Goal: Information Seeking & Learning: Learn about a topic

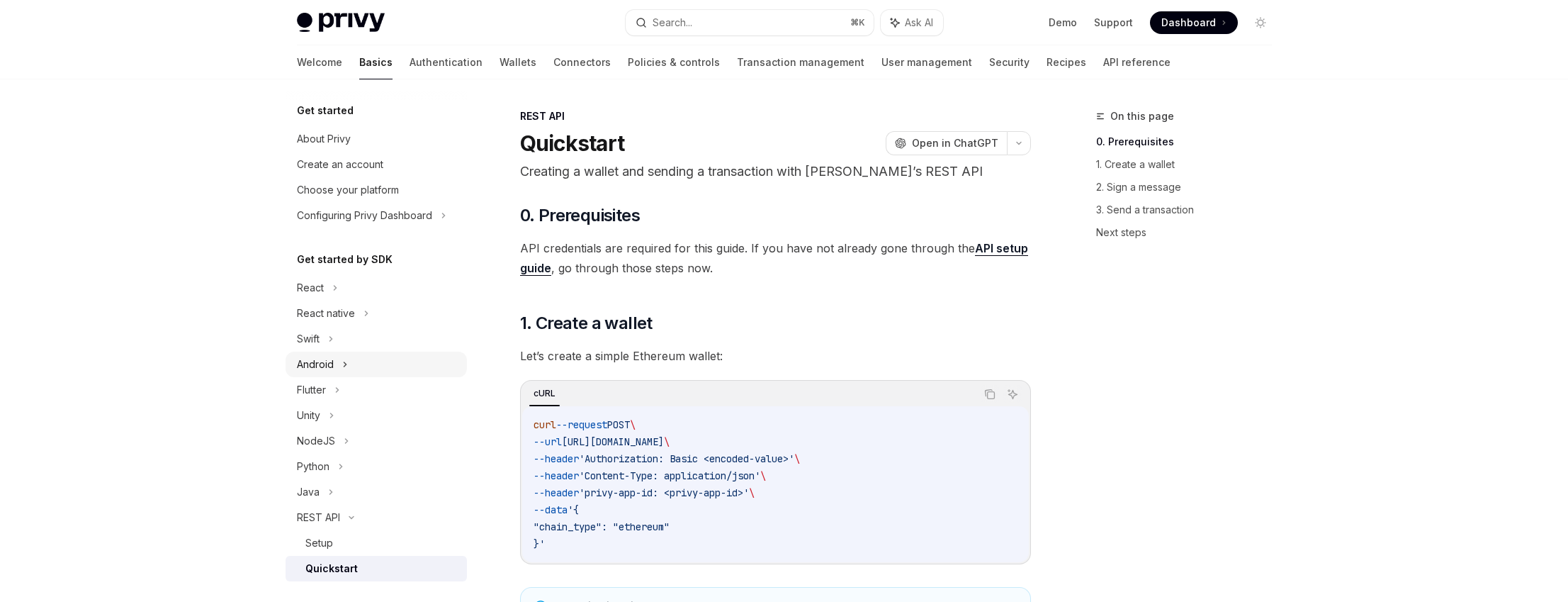
scroll to position [204, 0]
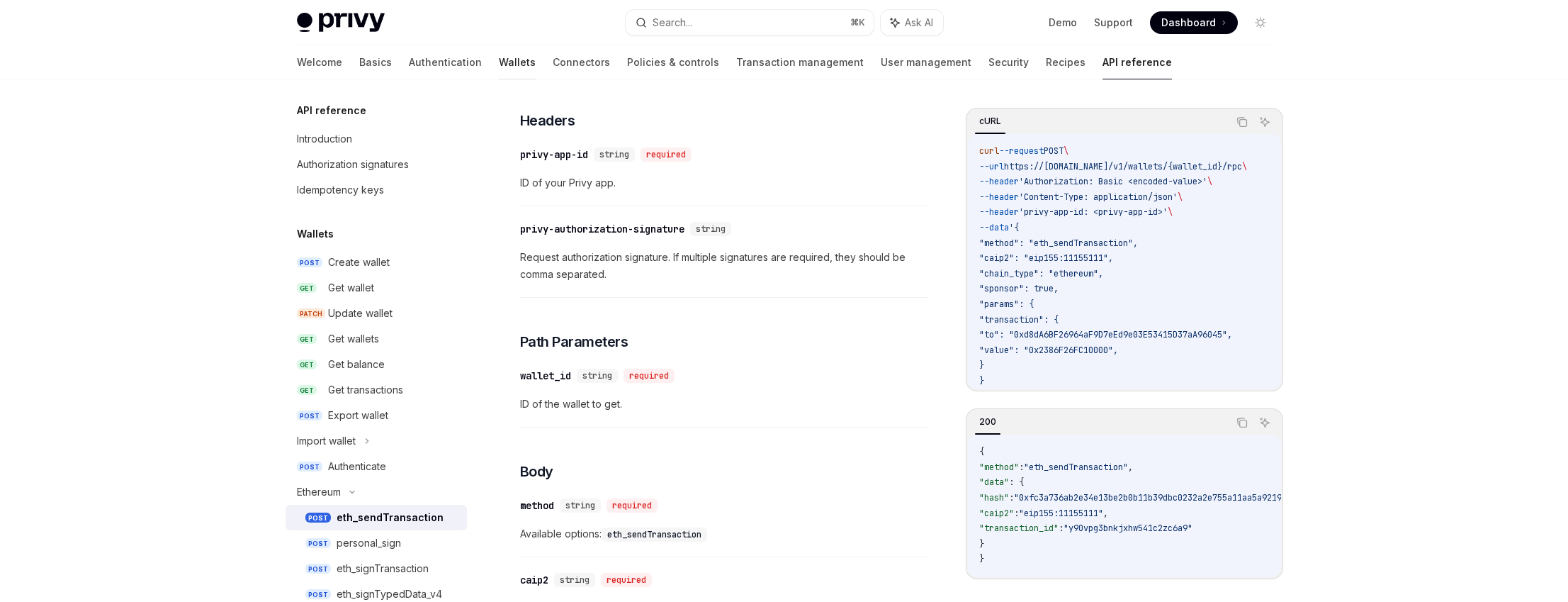
scroll to position [185, 0]
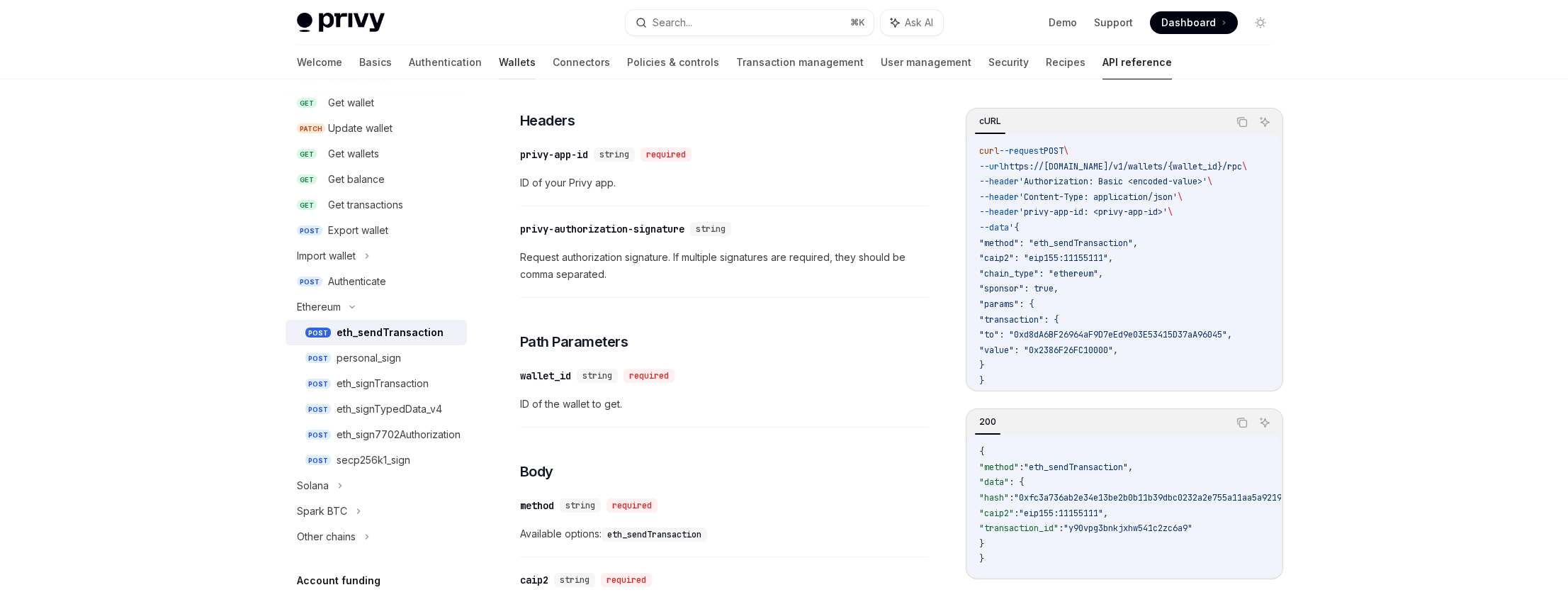
click at [499, 62] on link "Wallets" at bounding box center [517, 62] width 37 height 34
type textarea "*"
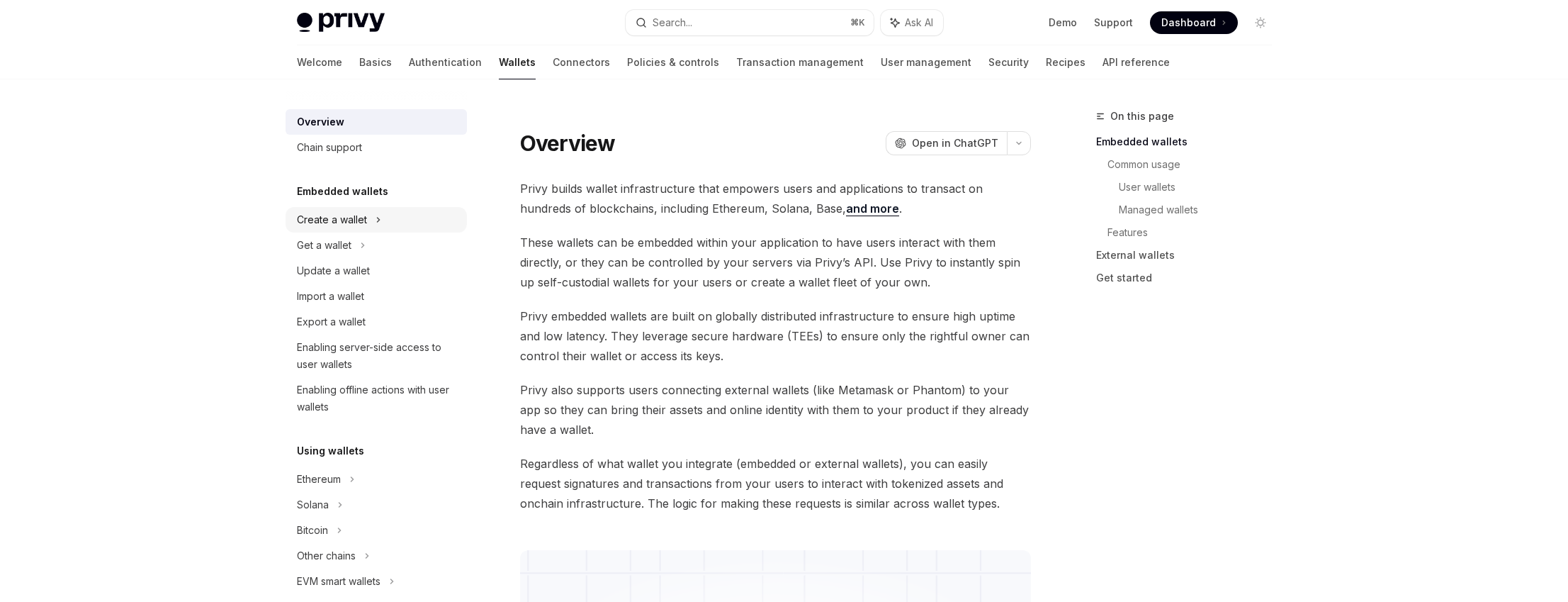
click at [388, 213] on div "Create a wallet" at bounding box center [376, 219] width 181 height 25
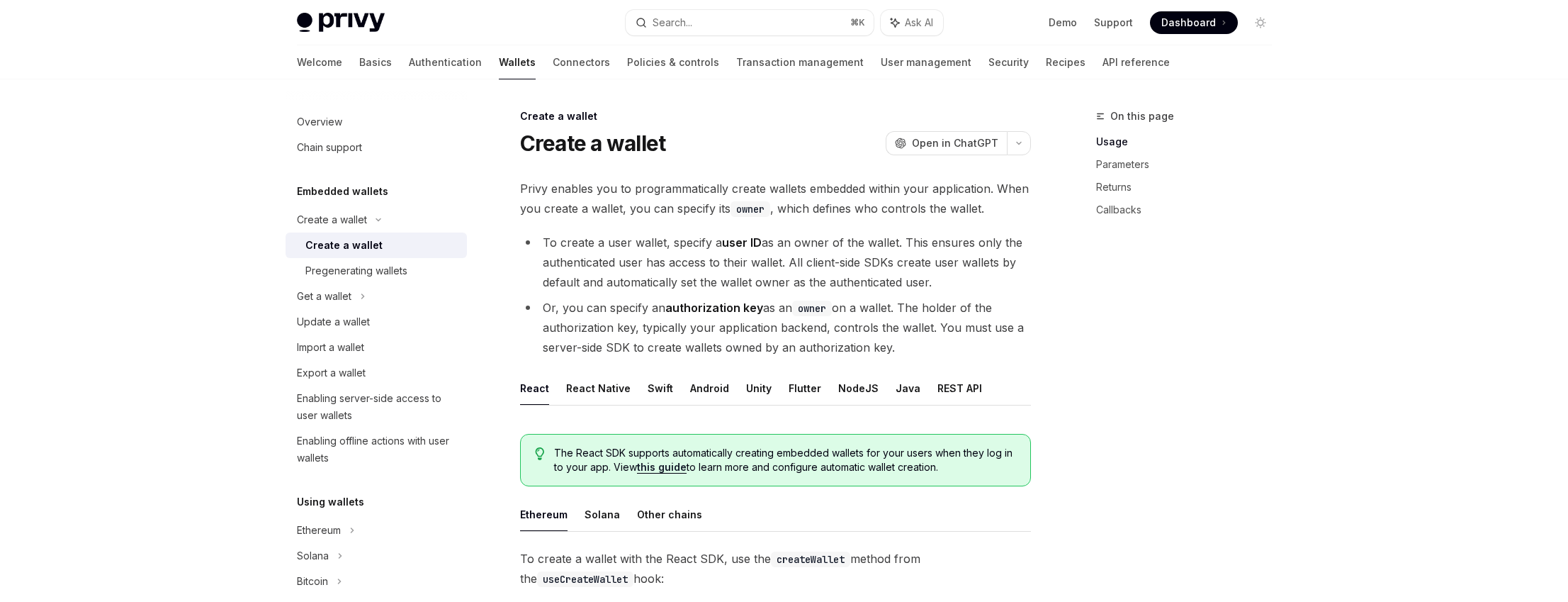
click at [618, 245] on li "To create a user wallet, specify a user ID as an owner of the wallet. This ensu…" at bounding box center [775, 262] width 511 height 60
drag, startPoint x: 618, startPoint y: 245, endPoint x: 657, endPoint y: 244, distance: 39.0
click at [657, 244] on li "To create a user wallet, specify a user ID as an owner of the wallet. This ensu…" at bounding box center [775, 262] width 511 height 60
click at [677, 244] on li "To create a user wallet, specify a user ID as an owner of the wallet. This ensu…" at bounding box center [775, 262] width 511 height 60
drag, startPoint x: 677, startPoint y: 244, endPoint x: 877, endPoint y: 237, distance: 200.1
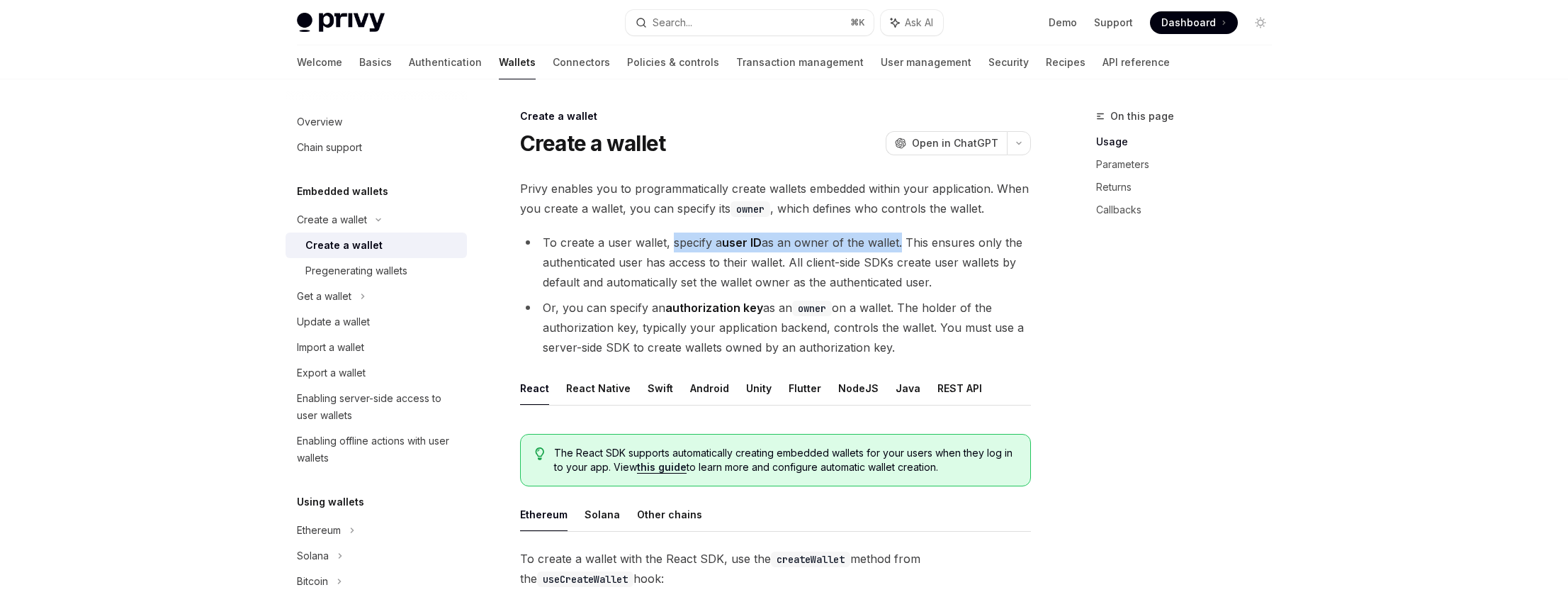
click at [877, 237] on li "To create a user wallet, specify a user ID as an owner of the wallet. This ensu…" at bounding box center [775, 262] width 511 height 60
click at [907, 242] on li "To create a user wallet, specify a user ID as an owner of the wallet. This ensu…" at bounding box center [775, 262] width 511 height 60
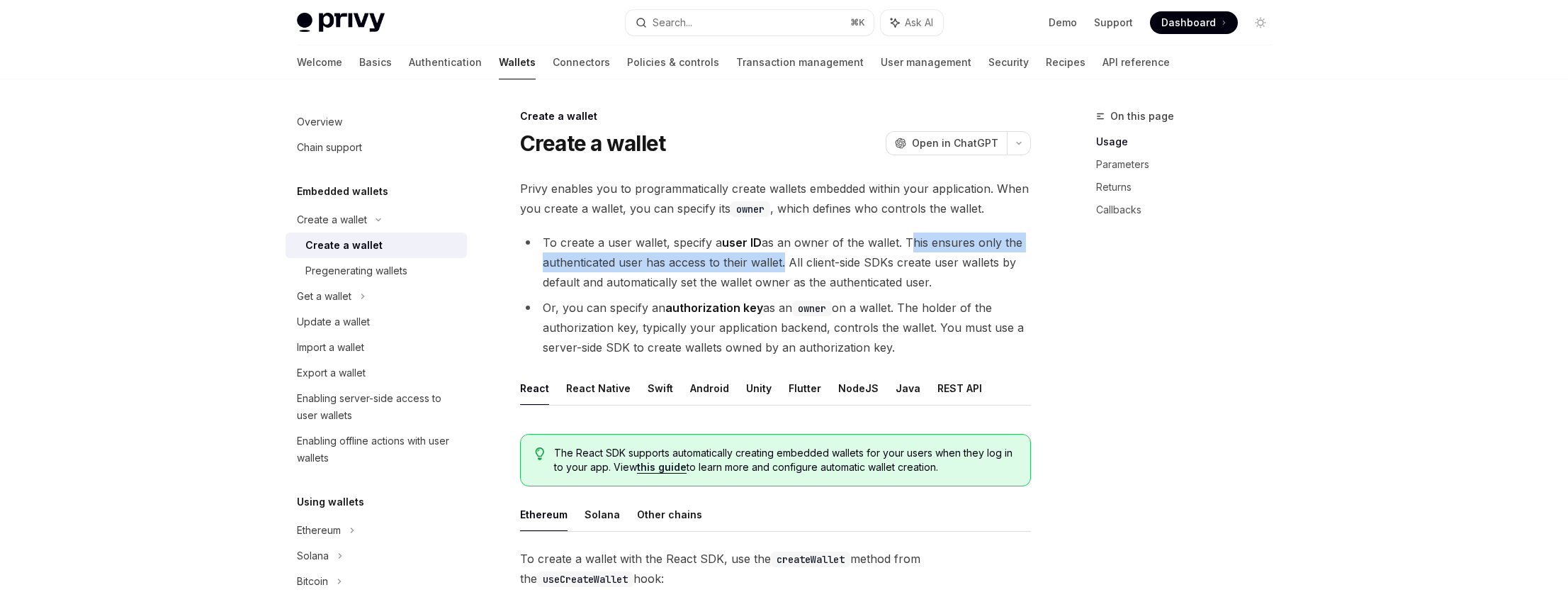
drag, startPoint x: 907, startPoint y: 242, endPoint x: 765, endPoint y: 260, distance: 143.1
click at [765, 260] on li "To create a user wallet, specify a user ID as an owner of the wallet. This ensu…" at bounding box center [775, 262] width 511 height 60
click at [794, 262] on li "To create a user wallet, specify a user ID as an owner of the wallet. This ensu…" at bounding box center [775, 262] width 511 height 60
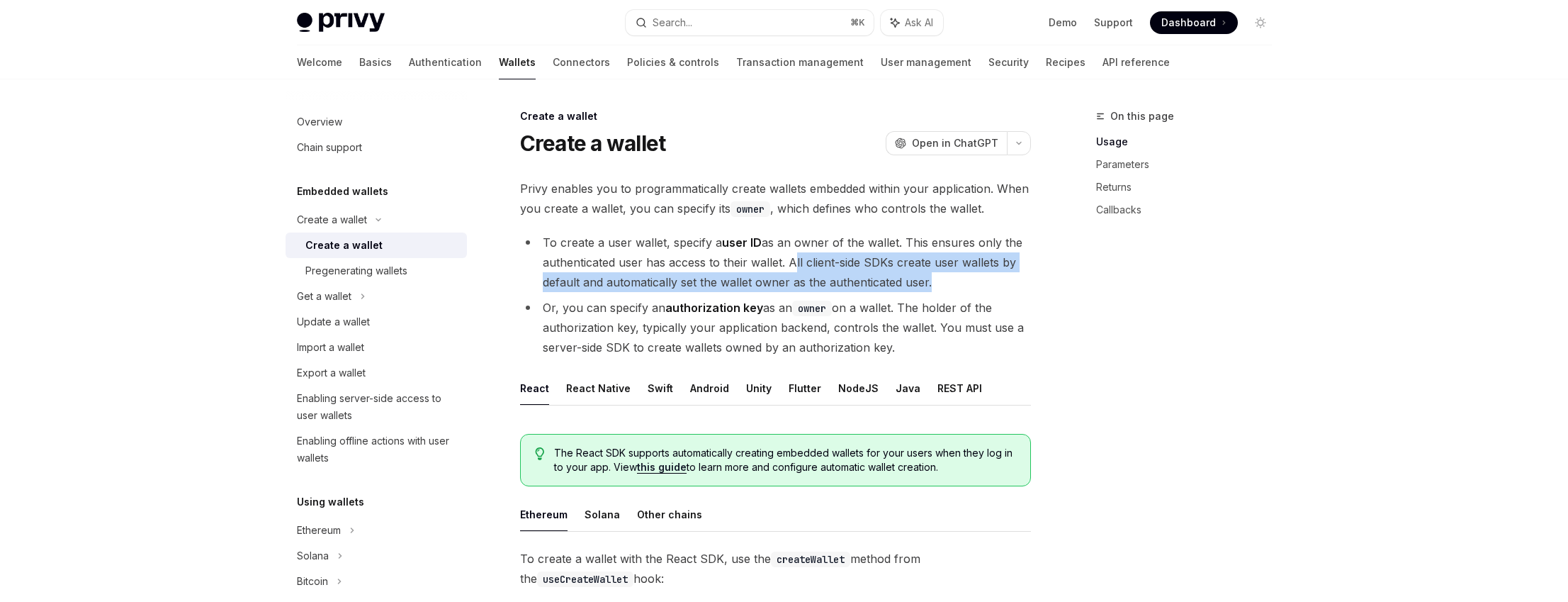
drag, startPoint x: 794, startPoint y: 262, endPoint x: 921, endPoint y: 279, distance: 128.1
click at [921, 279] on li "To create a user wallet, specify a user ID as an owner of the wallet. This ensu…" at bounding box center [775, 262] width 511 height 60
click at [898, 285] on li "To create a user wallet, specify a user ID as an owner of the wallet. This ensu…" at bounding box center [775, 262] width 511 height 60
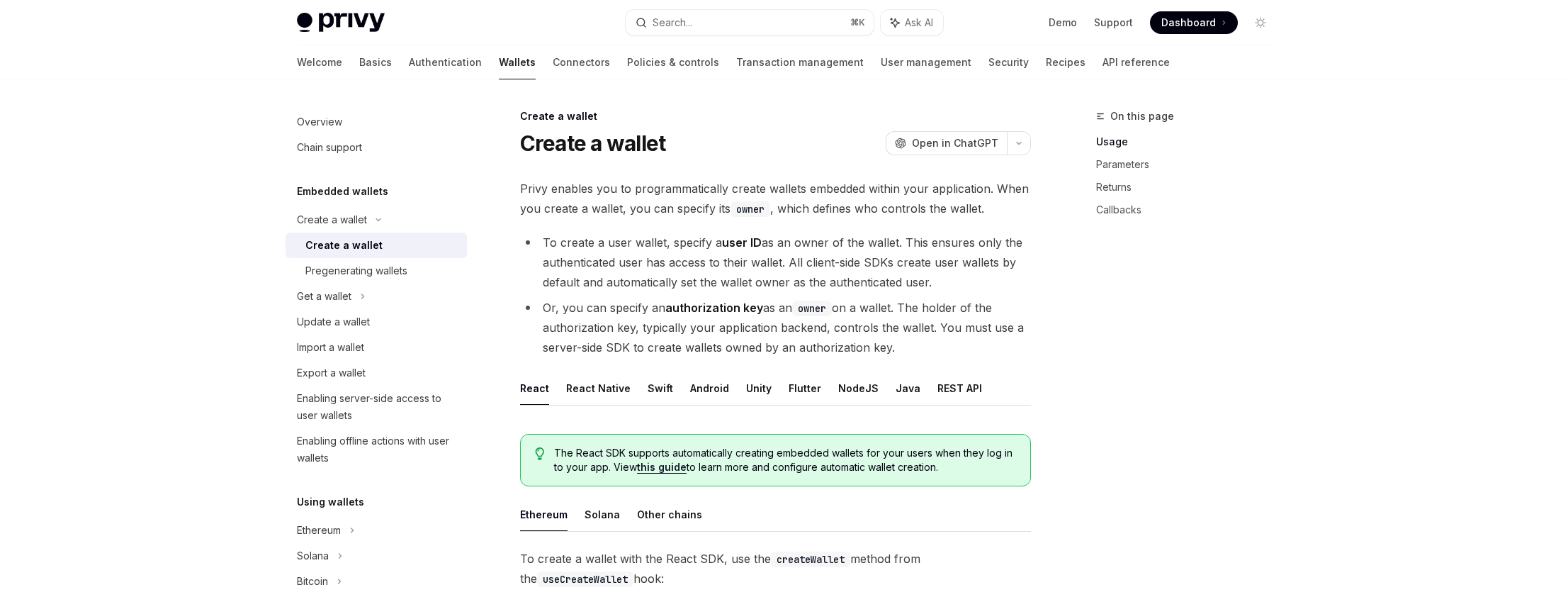
scroll to position [19, 0]
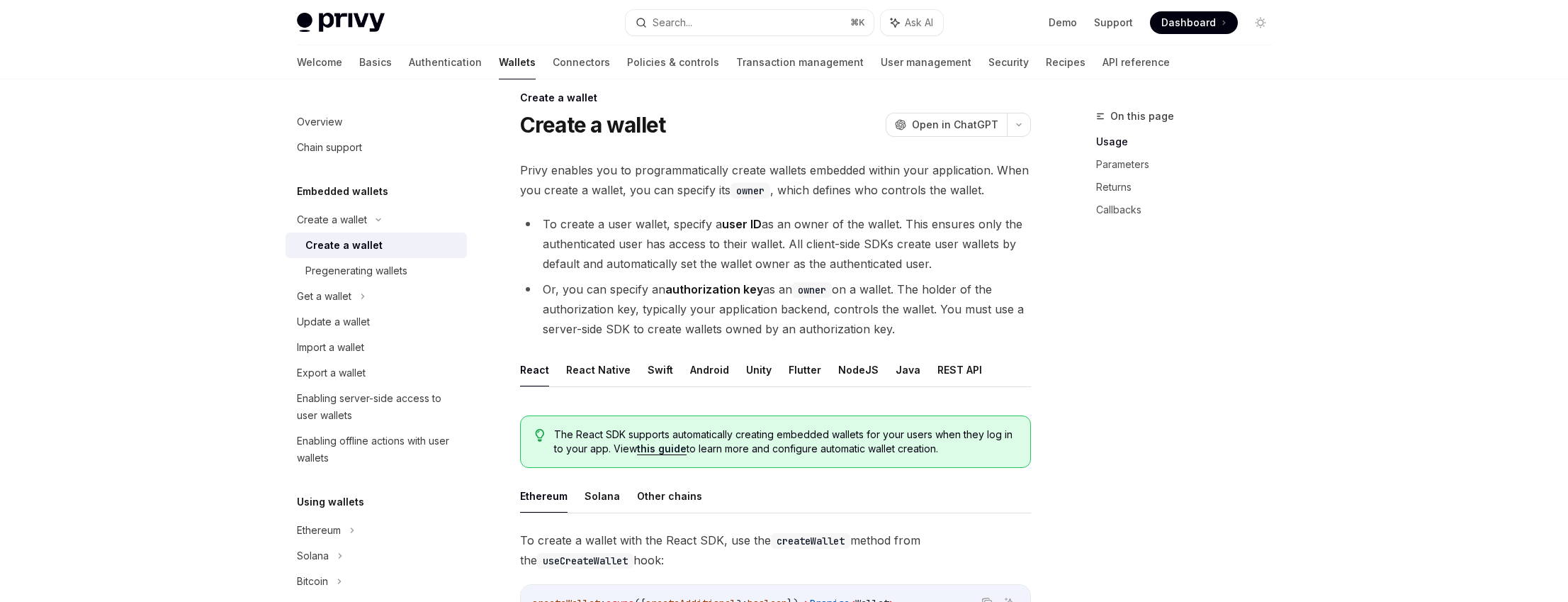
click at [912, 290] on li "Or, you can specify an authorization key as an owner on a wallet. The holder of…" at bounding box center [775, 309] width 511 height 60
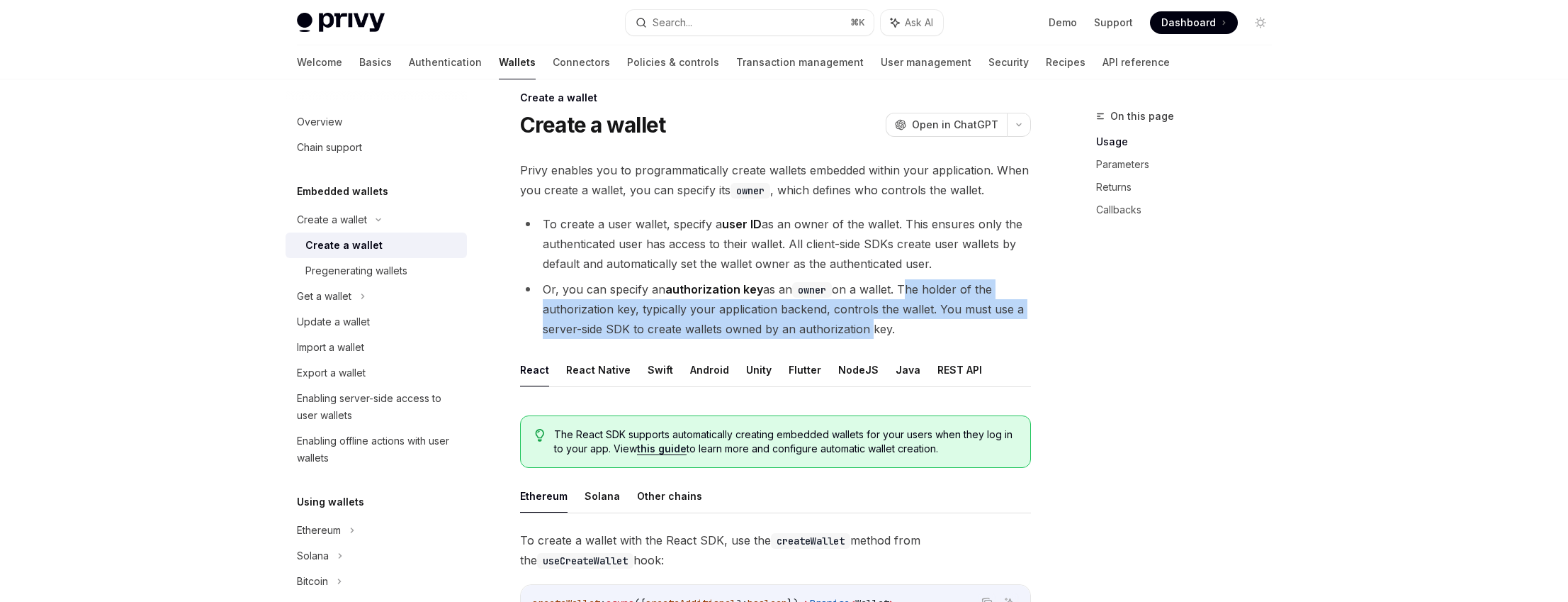
drag, startPoint x: 912, startPoint y: 290, endPoint x: 815, endPoint y: 328, distance: 104.2
click at [815, 328] on li "Or, you can specify an authorization key as an owner on a wallet. The holder of…" at bounding box center [775, 309] width 511 height 60
click at [784, 327] on li "Or, you can specify an authorization key as an owner on a wallet. The holder of…" at bounding box center [775, 309] width 511 height 60
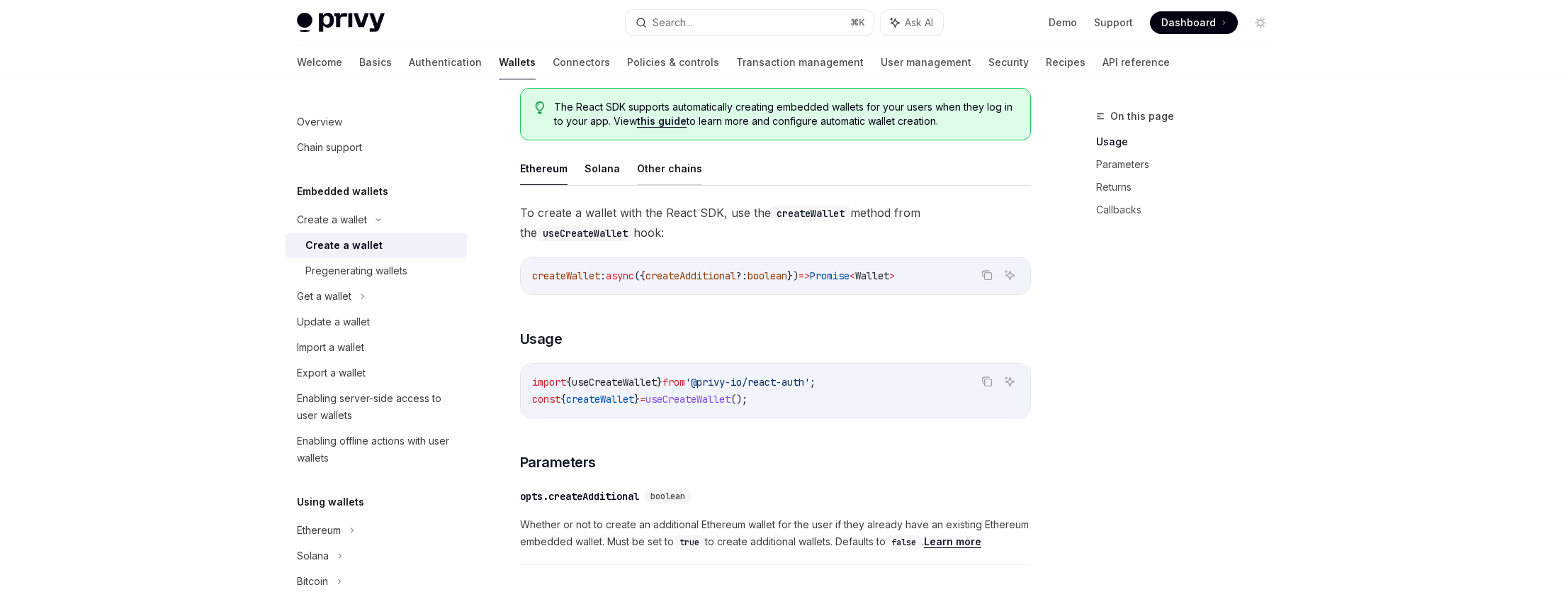
scroll to position [221, 0]
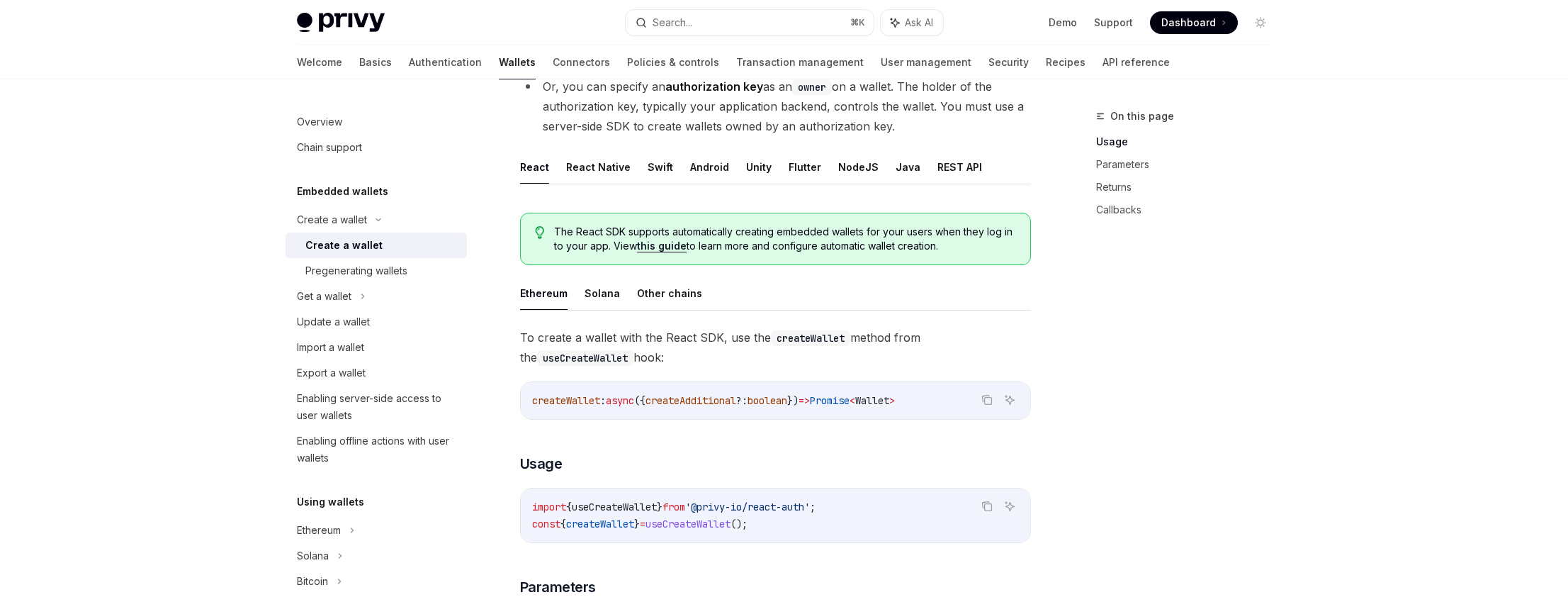
click at [970, 169] on ul "React React Native Swift Android Unity Flutter NodeJS Java REST API" at bounding box center [775, 168] width 511 height 34
click at [958, 171] on button "REST API" at bounding box center [960, 167] width 45 height 34
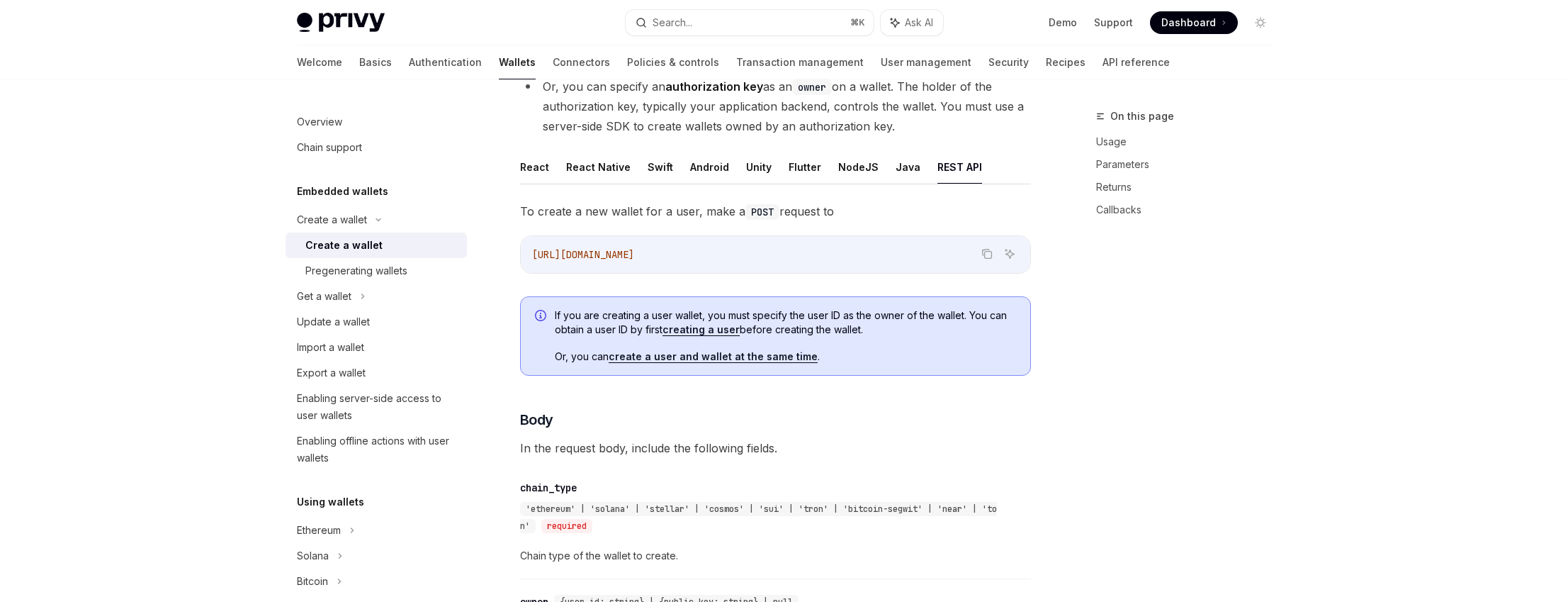
type textarea "*"
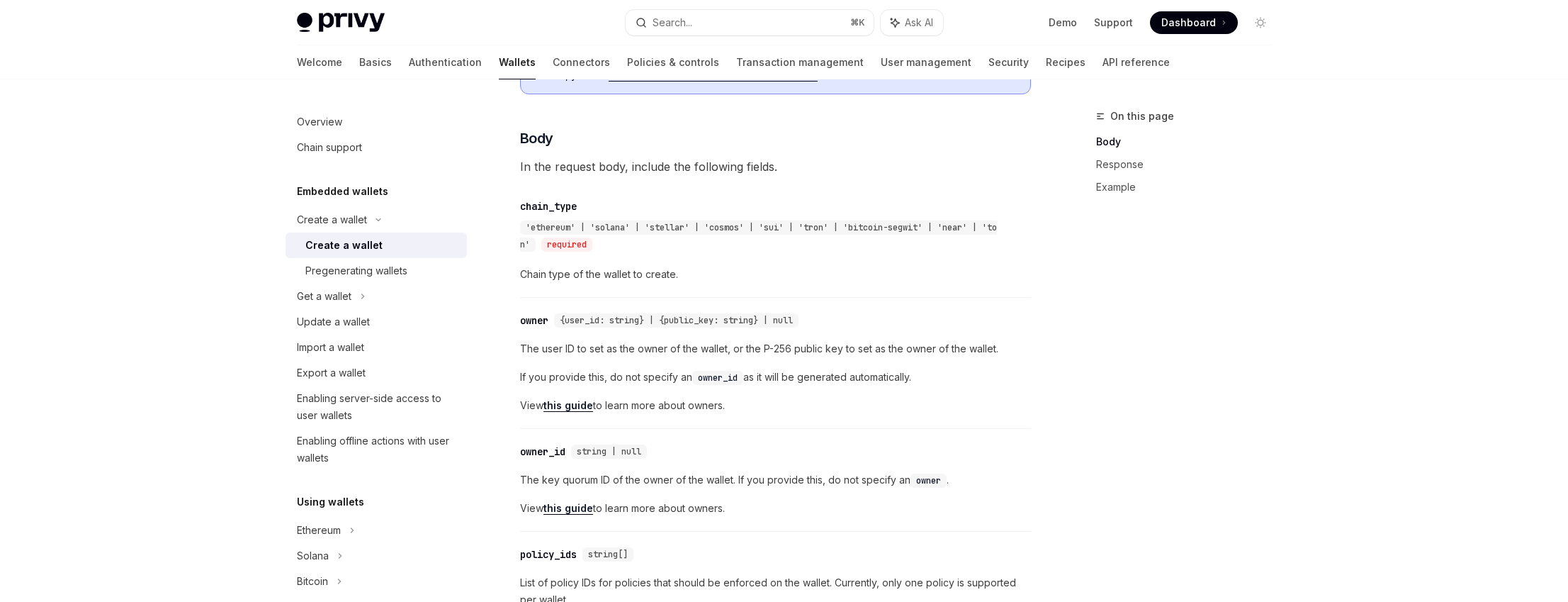
scroll to position [535, 0]
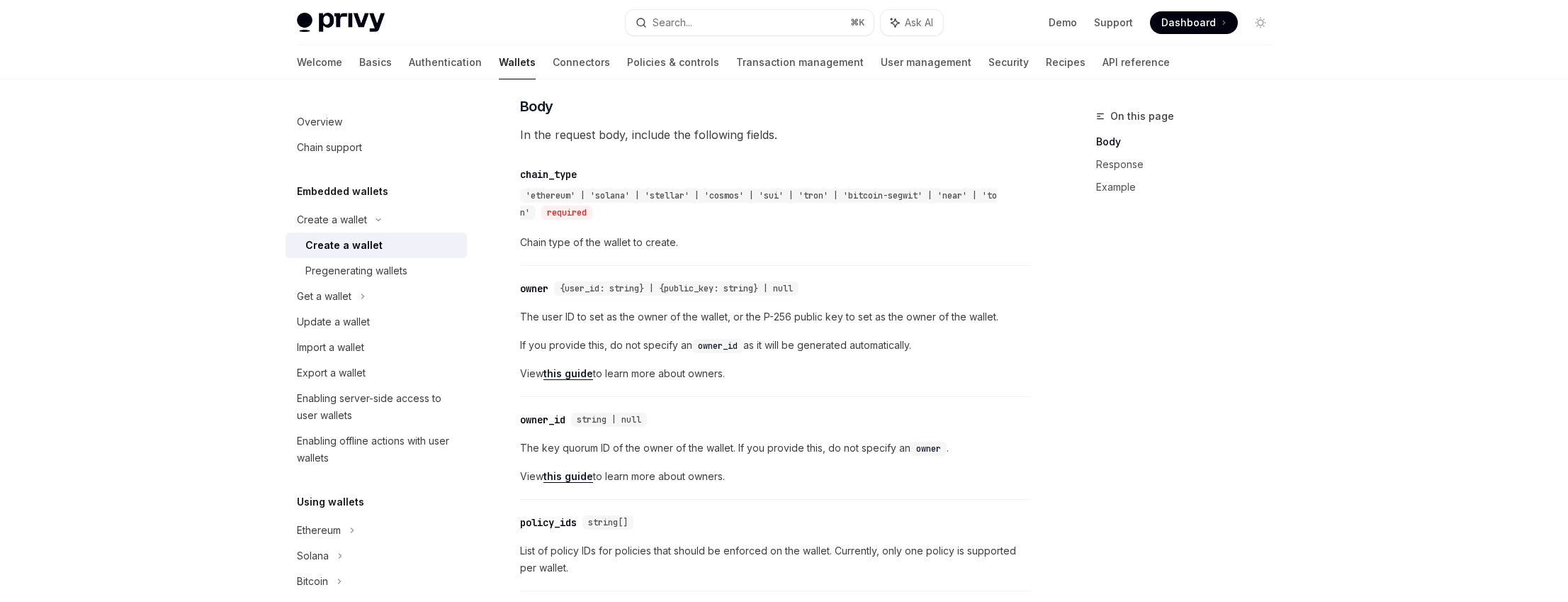
click at [545, 449] on span "The key quorum ID of the owner of the wallet. If you provide this, do not speci…" at bounding box center [775, 447] width 511 height 17
drag, startPoint x: 545, startPoint y: 449, endPoint x: 712, endPoint y: 443, distance: 167.1
click at [712, 443] on span "The key quorum ID of the owner of the wallet. If you provide this, do not speci…" at bounding box center [775, 447] width 511 height 17
click at [740, 447] on span "The key quorum ID of the owner of the wallet. If you provide this, do not speci…" at bounding box center [775, 447] width 511 height 17
drag, startPoint x: 740, startPoint y: 447, endPoint x: 898, endPoint y: 446, distance: 158.0
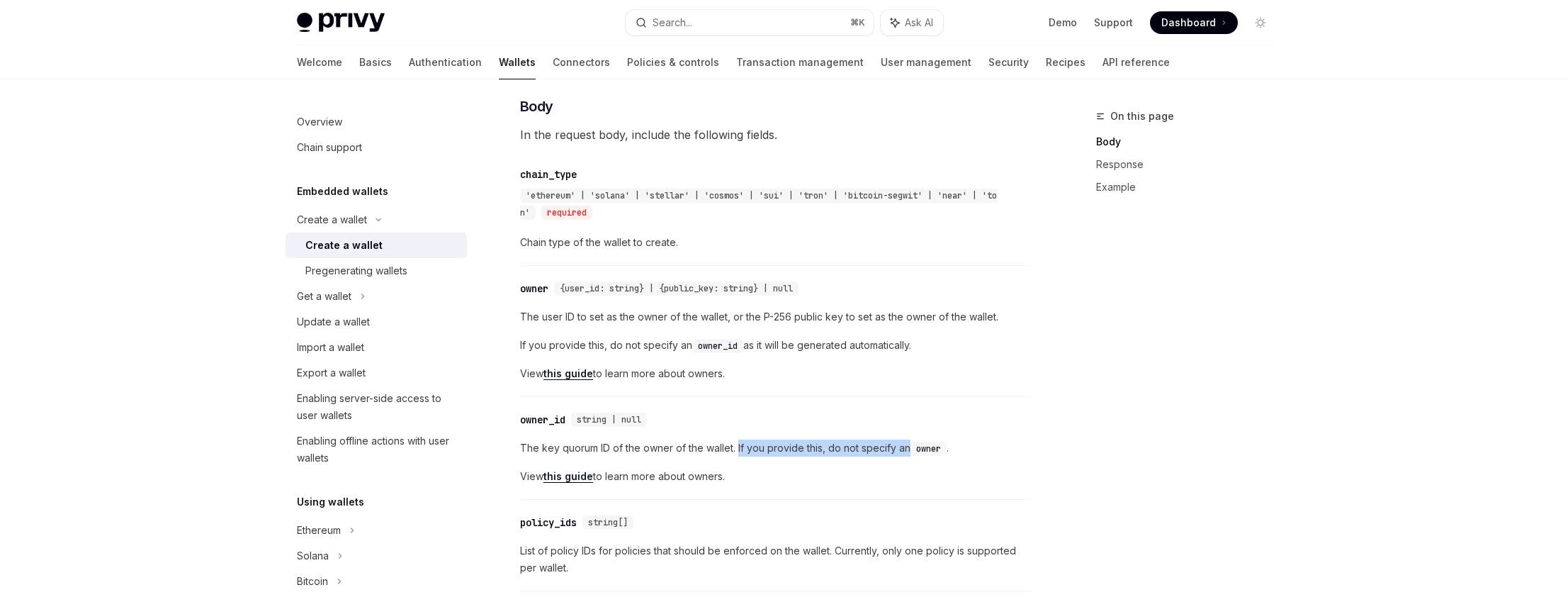
click at [898, 446] on span "The key quorum ID of the owner of the wallet. If you provide this, do not speci…" at bounding box center [775, 447] width 511 height 17
click at [896, 446] on span "The key quorum ID of the owner of the wallet. If you provide this, do not speci…" at bounding box center [775, 447] width 511 height 17
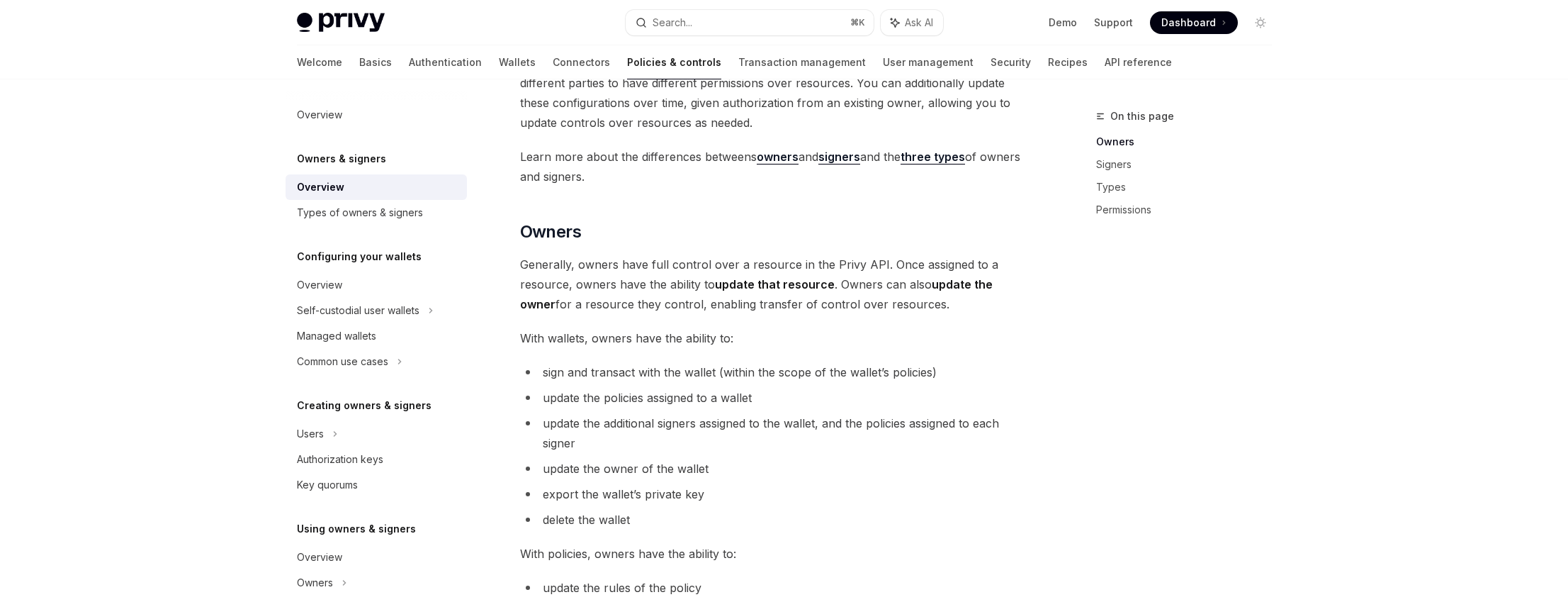
scroll to position [317, 0]
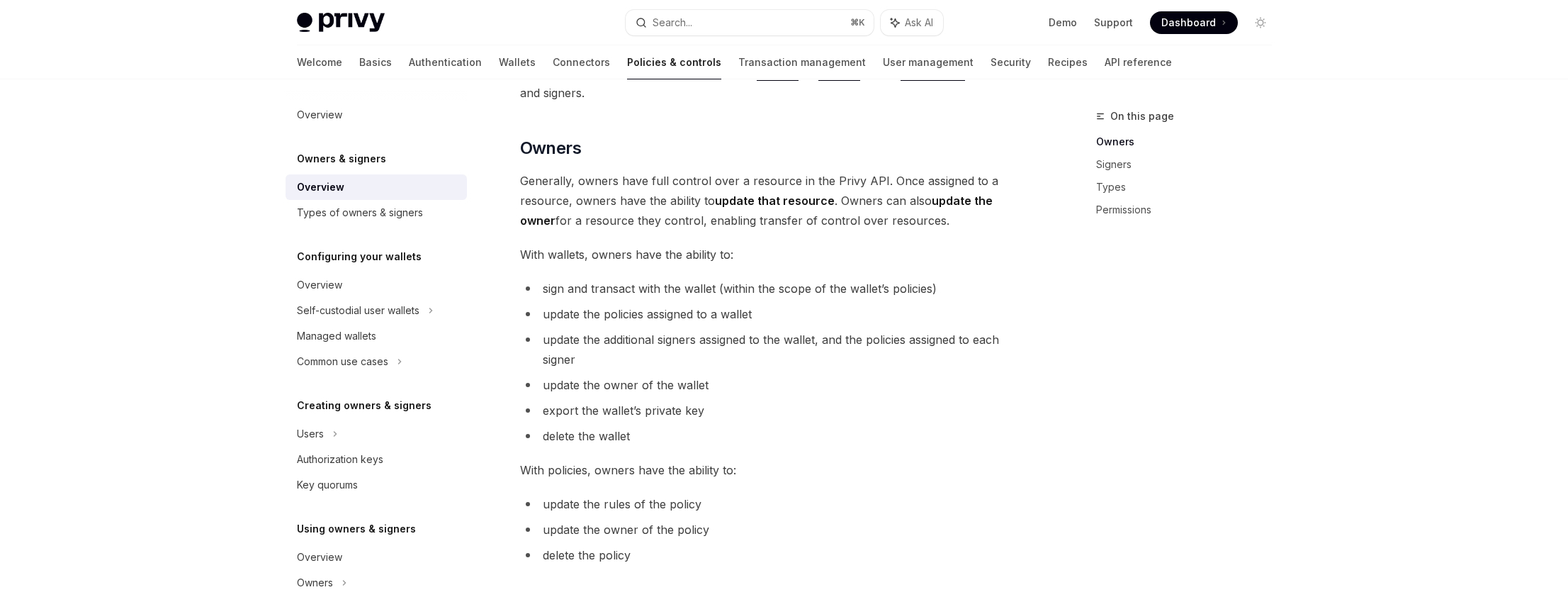
click at [567, 313] on span "update the policies assigned to a wallet" at bounding box center [647, 313] width 209 height 14
click at [572, 336] on span "update the additional signers assigned to the wallet, and the policies assigned…" at bounding box center [771, 350] width 456 height 34
drag, startPoint x: 572, startPoint y: 336, endPoint x: 769, endPoint y: 337, distance: 197.0
click at [769, 337] on span "update the additional signers assigned to the wallet, and the policies assigned…" at bounding box center [771, 350] width 456 height 34
click at [630, 340] on span "update the additional signers assigned to the wallet, and the policies assigned…" at bounding box center [771, 350] width 456 height 34
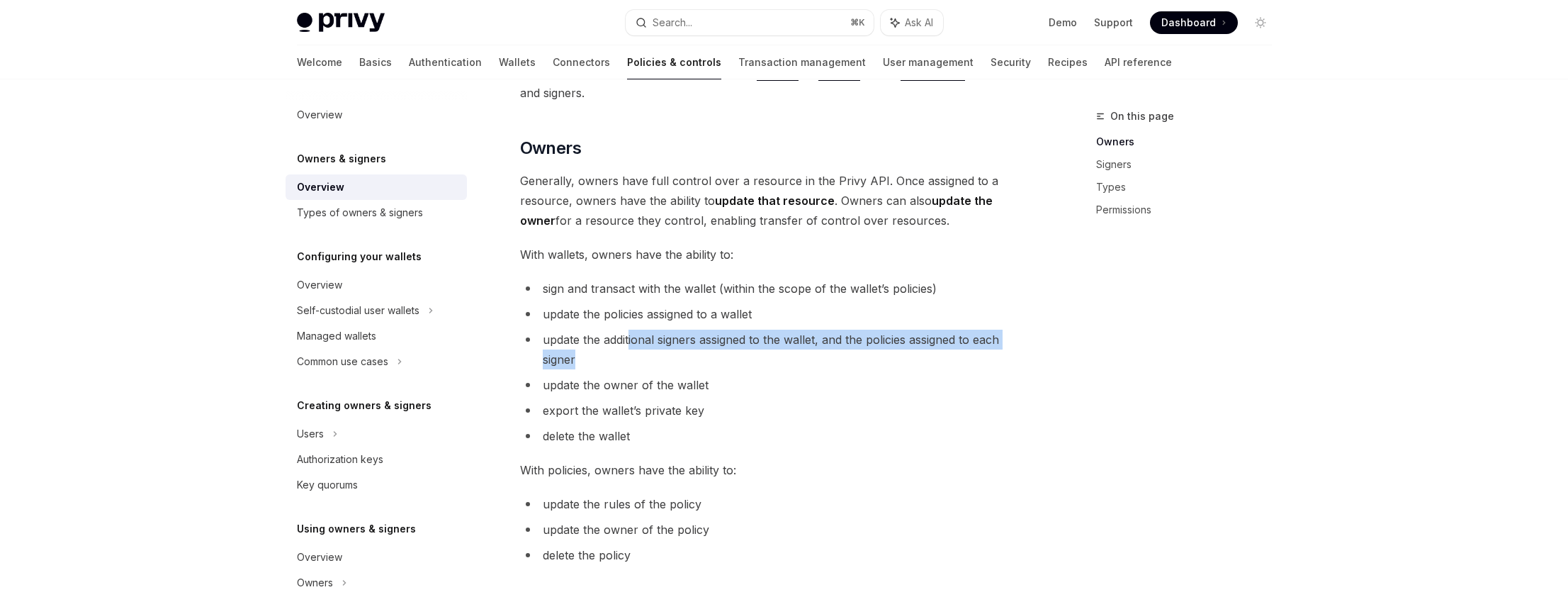
drag, startPoint x: 630, startPoint y: 340, endPoint x: 621, endPoint y: 365, distance: 26.6
click at [621, 365] on li "update the additional signers assigned to the wallet, and the policies assigned…" at bounding box center [775, 349] width 511 height 40
click at [615, 365] on li "update the additional signers assigned to the wallet, and the policies assigned…" at bounding box center [775, 349] width 511 height 40
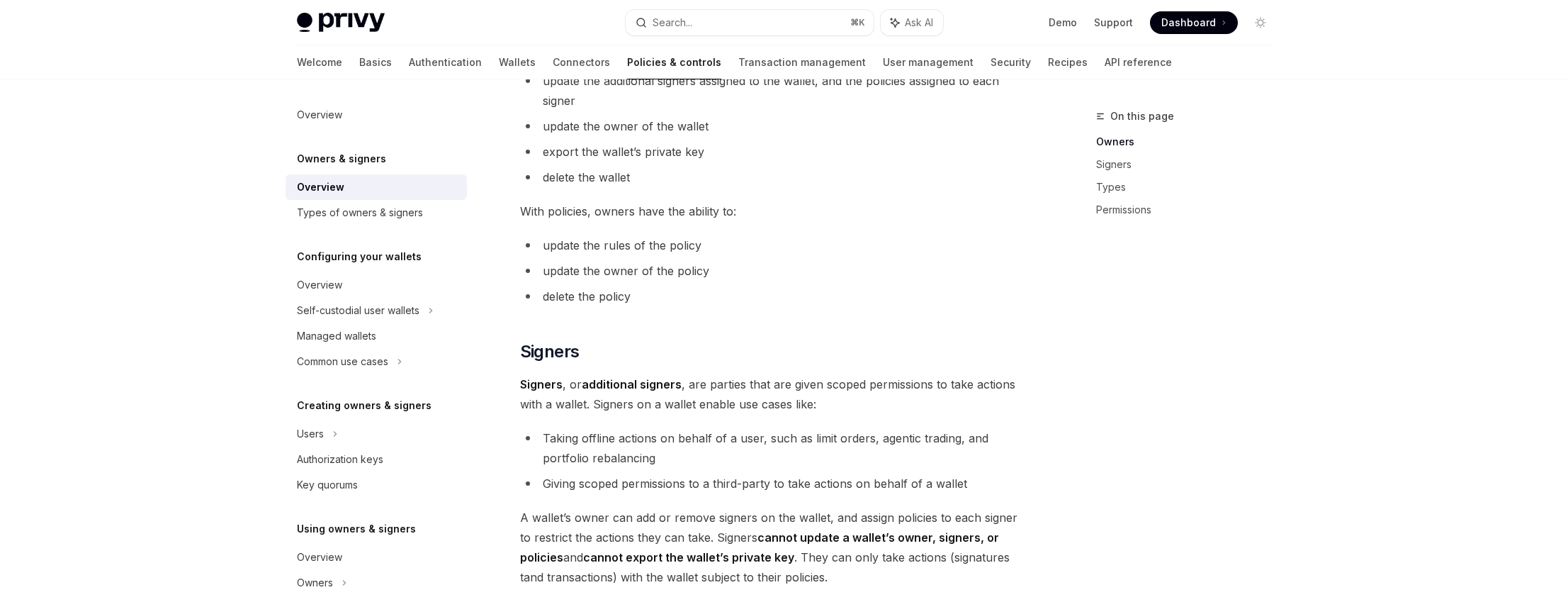
scroll to position [682, 0]
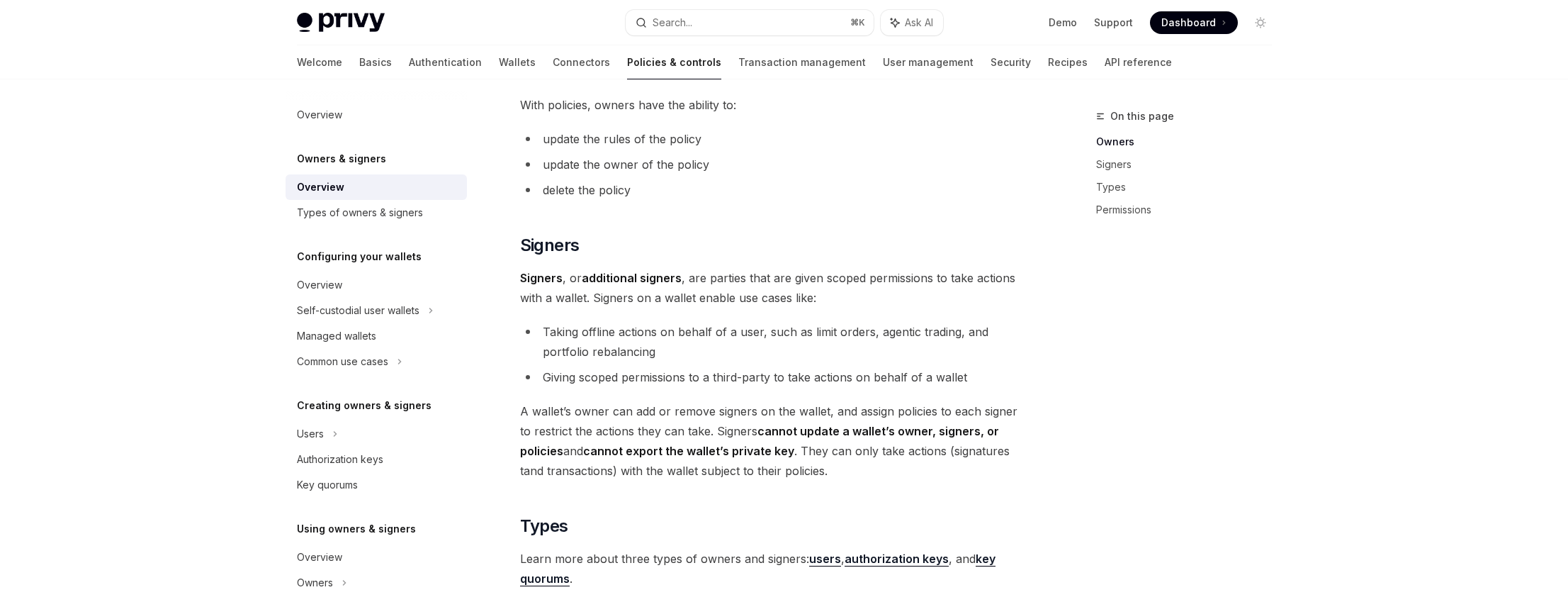
click at [844, 280] on span "Signers , or additional signers , are parties that are given scoped permissions…" at bounding box center [775, 288] width 511 height 40
click at [872, 280] on span "Signers , or additional signers , are parties that are given scoped permissions…" at bounding box center [775, 288] width 511 height 40
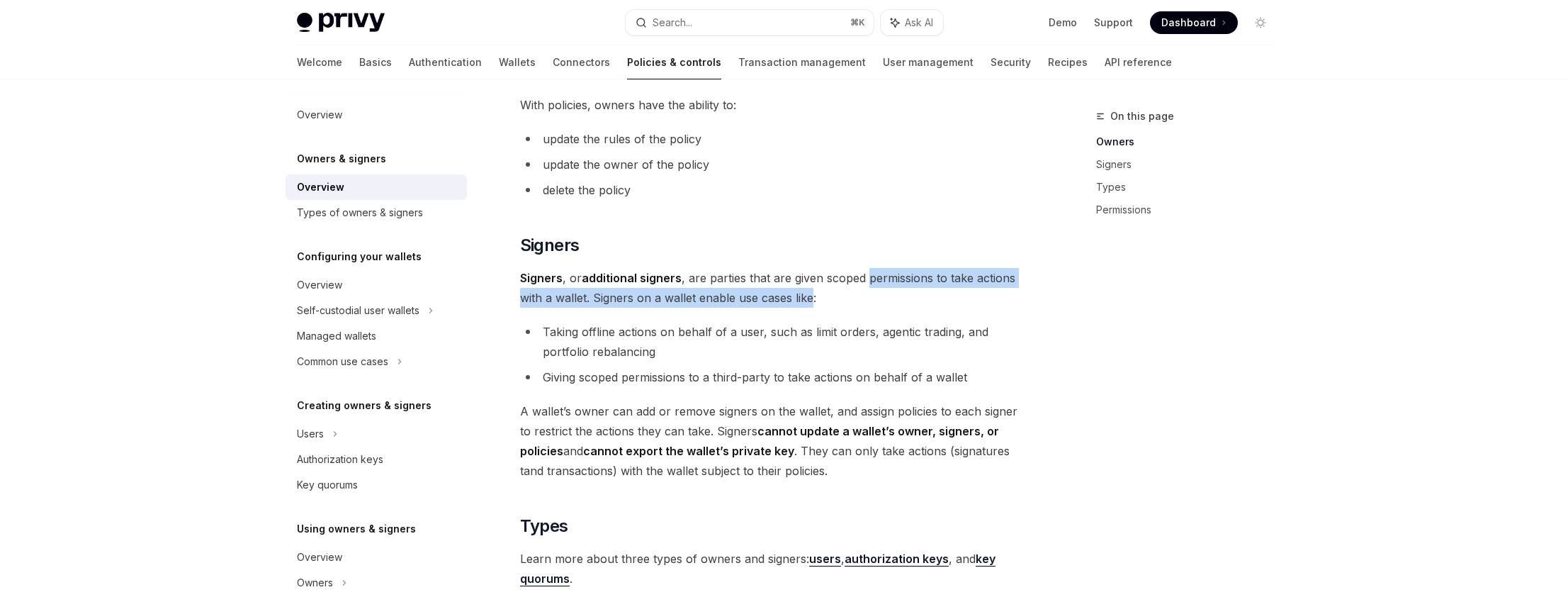
drag, startPoint x: 872, startPoint y: 280, endPoint x: 800, endPoint y: 303, distance: 75.6
click at [800, 303] on span "Signers , or additional signers , are parties that are given scoped permissions…" at bounding box center [775, 288] width 511 height 40
click at [804, 298] on span "Signers , or additional signers , are parties that are given scoped permissions…" at bounding box center [775, 288] width 511 height 40
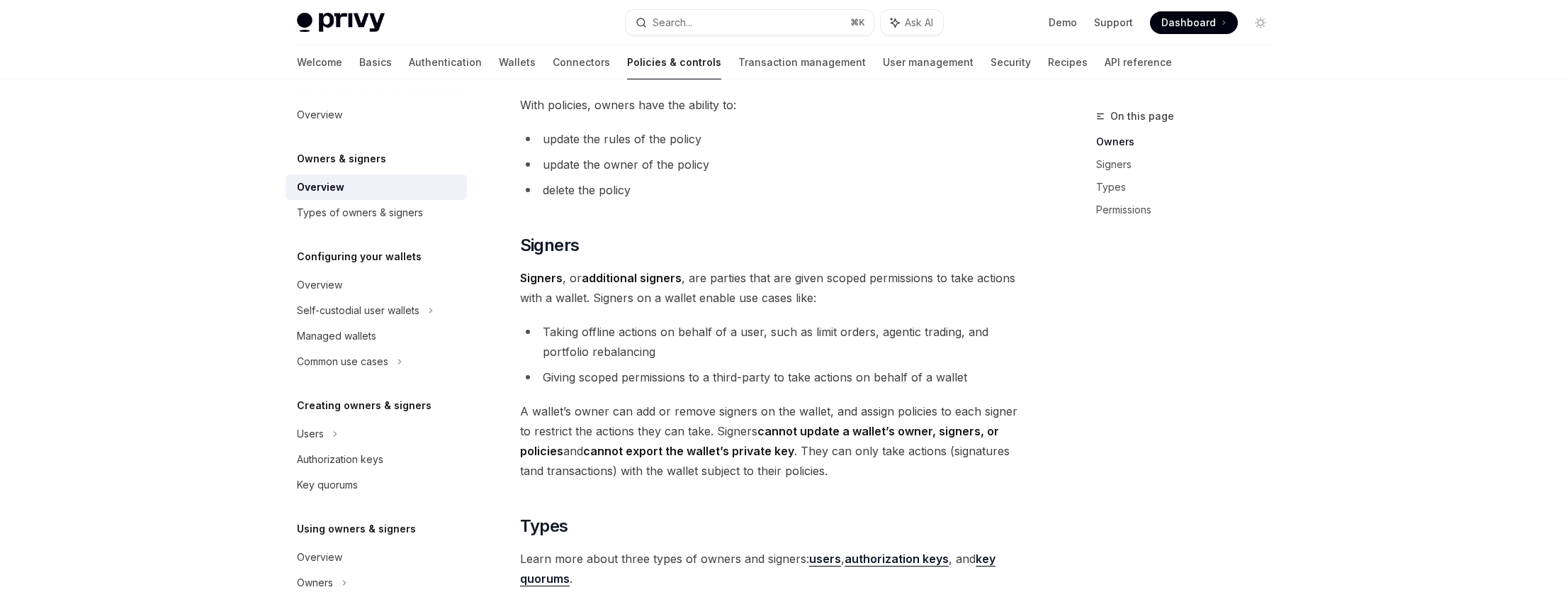
click at [580, 413] on span "A wallet’s owner can add or remove signers on the wallet, and assign policies t…" at bounding box center [775, 441] width 511 height 79
drag, startPoint x: 580, startPoint y: 413, endPoint x: 776, endPoint y: 409, distance: 196.0
click at [776, 409] on span "A wallet’s owner can add or remove signers on the wallet, and assign policies t…" at bounding box center [775, 441] width 511 height 79
click at [716, 409] on span "A wallet’s owner can add or remove signers on the wallet, and assign policies t…" at bounding box center [775, 441] width 511 height 79
drag, startPoint x: 716, startPoint y: 409, endPoint x: 727, endPoint y: 411, distance: 11.2
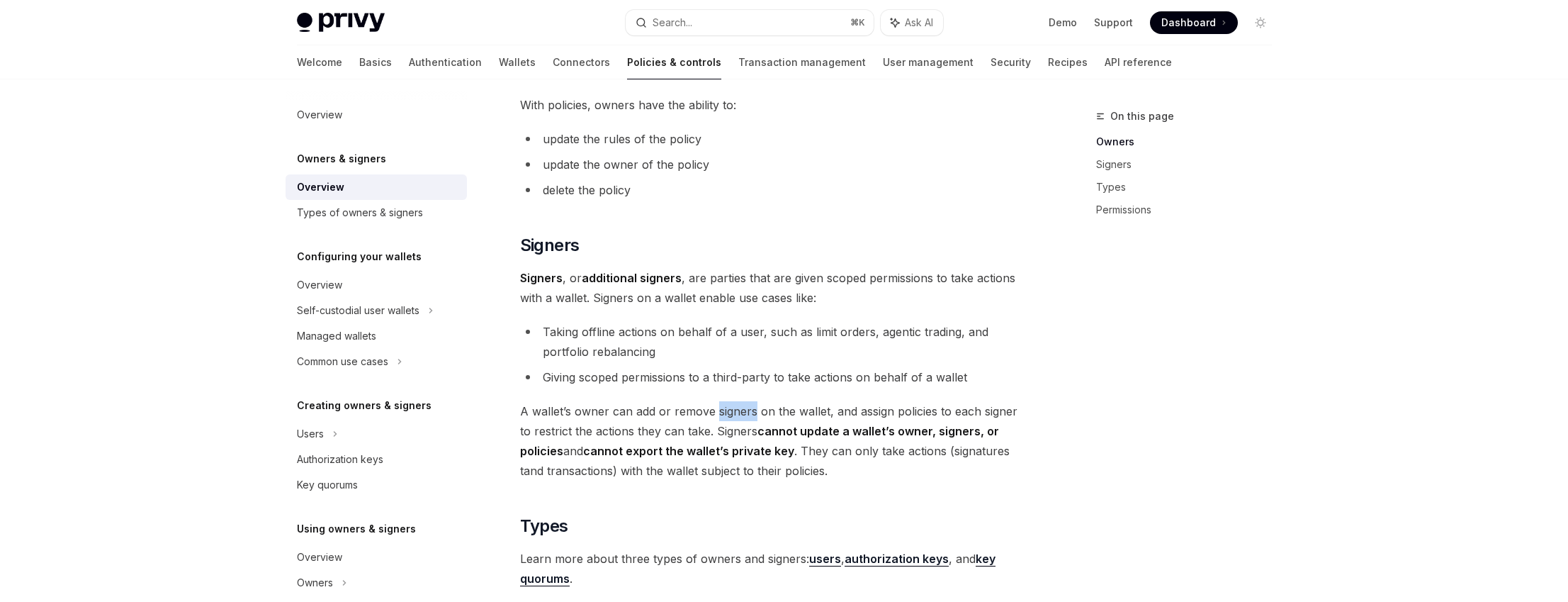
click at [739, 411] on span "A wallet’s owner can add or remove signers on the wallet, and assign policies t…" at bounding box center [775, 441] width 511 height 79
click at [925, 449] on span "A wallet’s owner can add or remove signers on the wallet, and assign policies t…" at bounding box center [775, 441] width 511 height 79
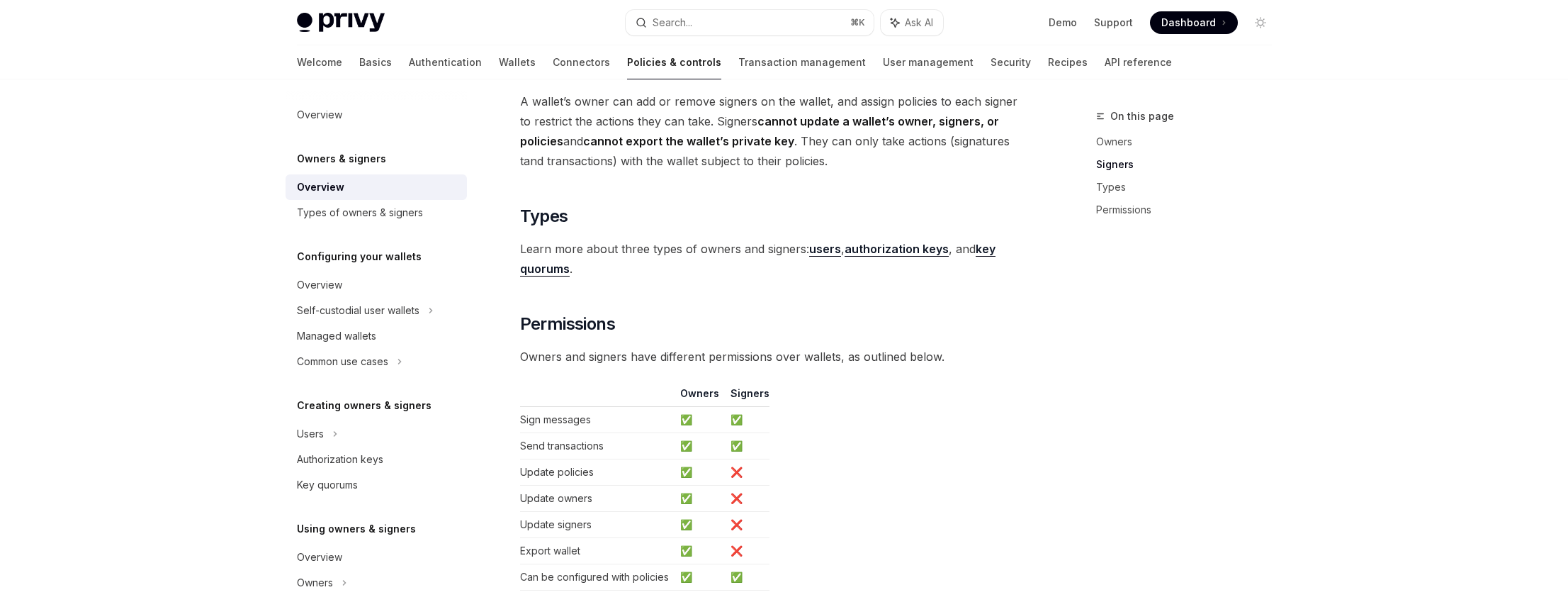
scroll to position [1110, 0]
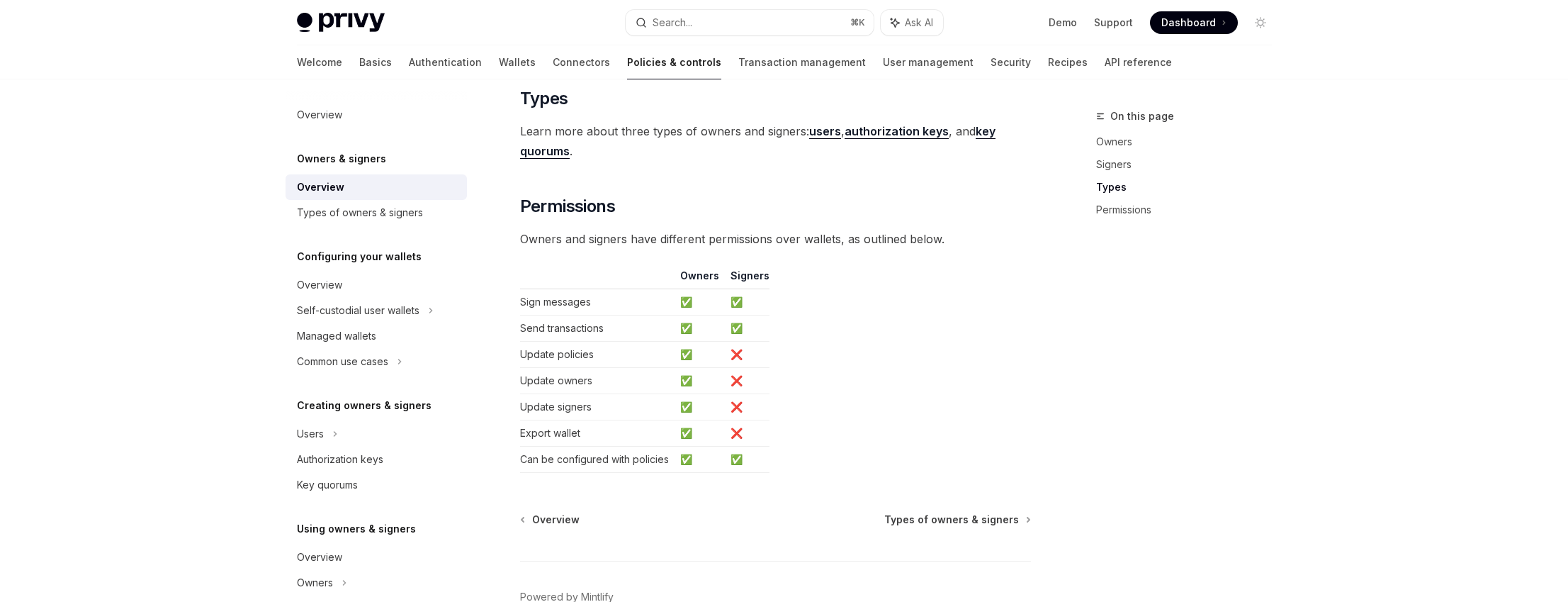
click at [535, 427] on td "Export wallet" at bounding box center [597, 434] width 155 height 26
drag, startPoint x: 535, startPoint y: 427, endPoint x: 761, endPoint y: 429, distance: 226.0
click at [761, 429] on tr "Export wallet ✅ ❌" at bounding box center [644, 434] width 249 height 26
click at [747, 432] on td "❌" at bounding box center [747, 434] width 45 height 26
drag, startPoint x: 747, startPoint y: 430, endPoint x: 521, endPoint y: 351, distance: 239.4
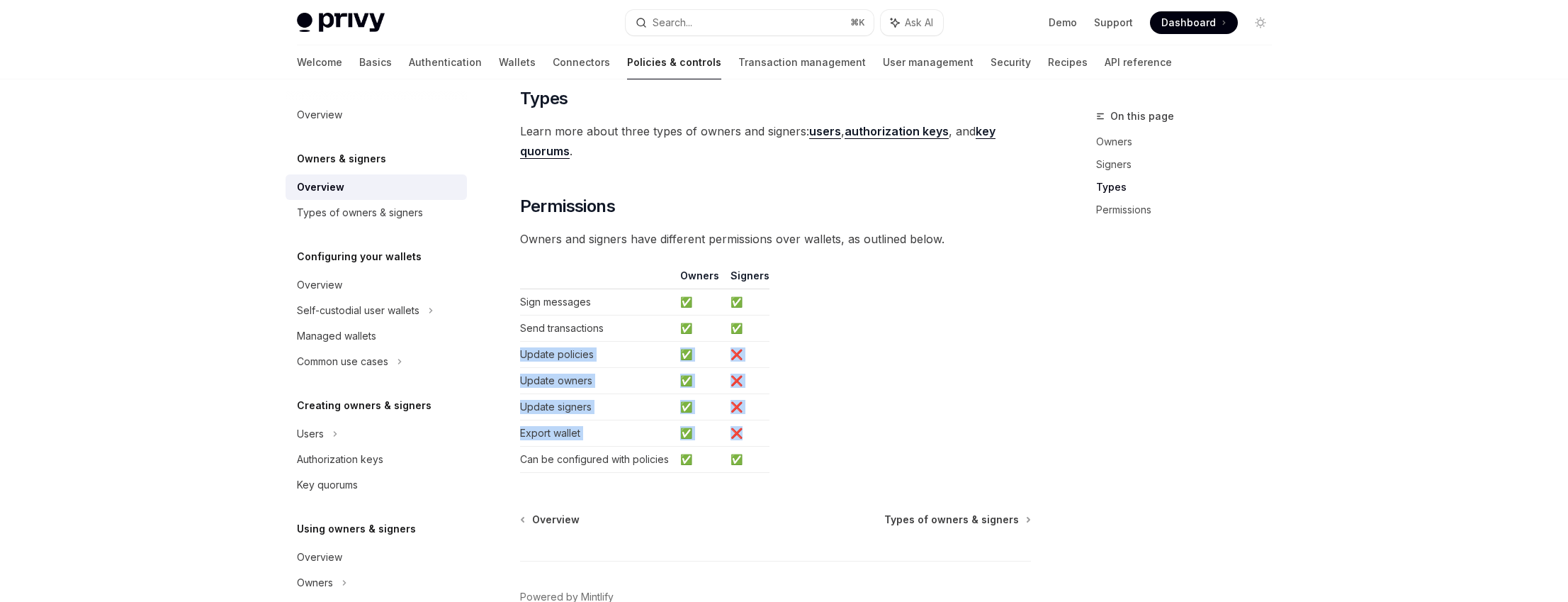
click at [521, 351] on tbody "Sign messages ✅ ✅ Send transactions ✅ ✅ Update policies ✅ ❌ Update owners ✅ ❌ U…" at bounding box center [644, 381] width 249 height 183
click at [522, 351] on td "Update policies" at bounding box center [597, 355] width 155 height 26
drag, startPoint x: 522, startPoint y: 351, endPoint x: 752, endPoint y: 435, distance: 244.9
click at [752, 435] on tbody "Sign messages ✅ ✅ Send transactions ✅ ✅ Update policies ✅ ❌ Update owners ✅ ❌ U…" at bounding box center [644, 381] width 249 height 183
click at [755, 434] on td "❌" at bounding box center [747, 434] width 45 height 26
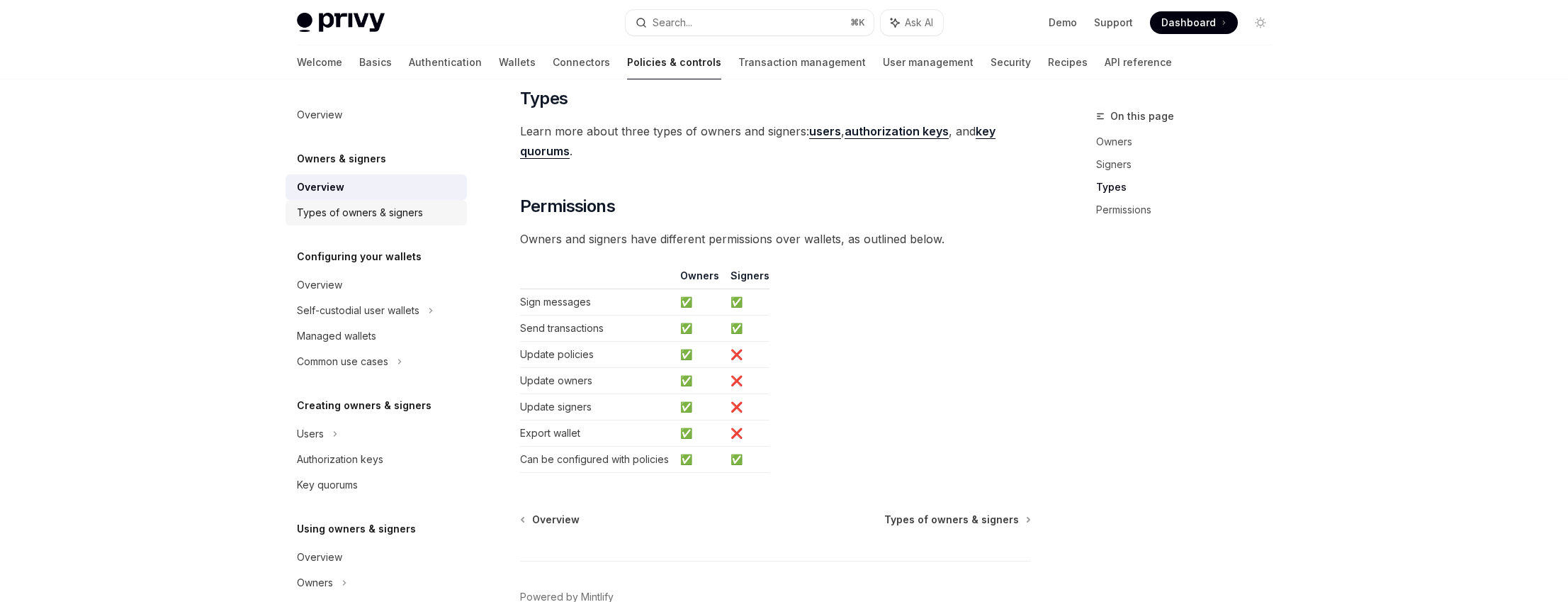
click at [379, 221] on link "Types of owners & signers" at bounding box center [376, 212] width 181 height 25
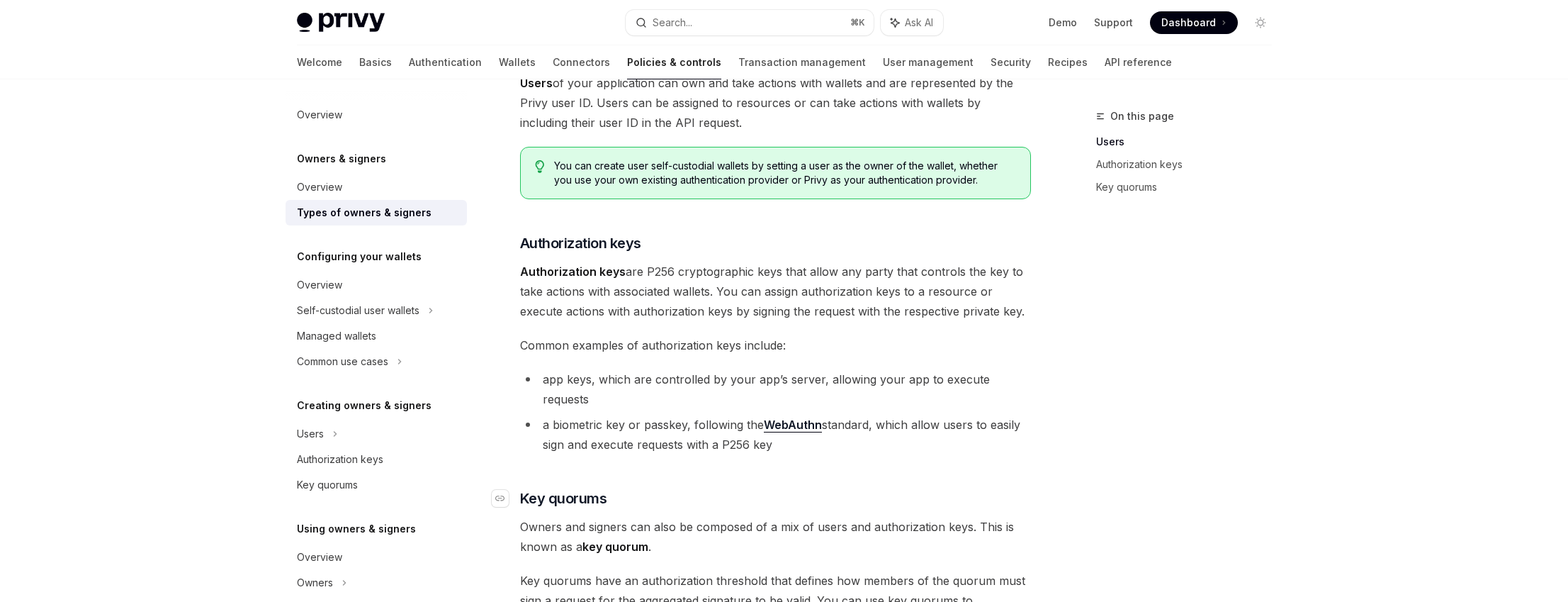
scroll to position [306, 0]
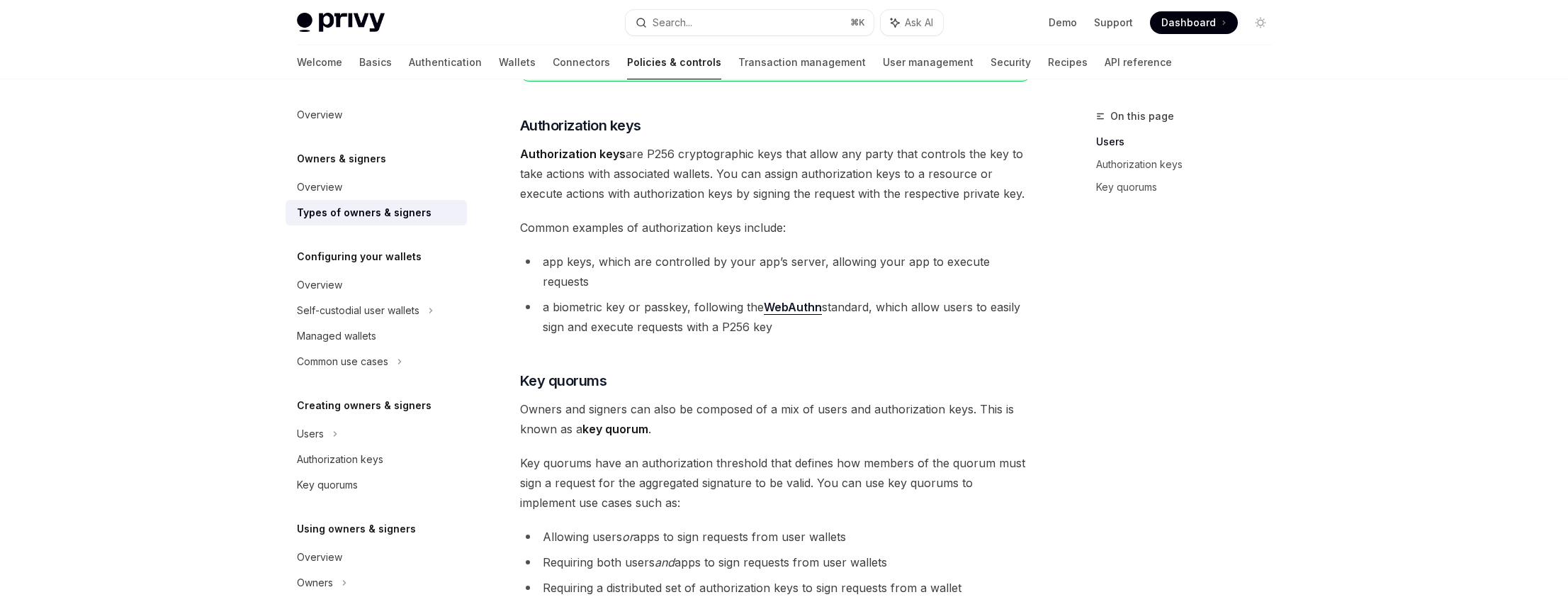
click at [552, 453] on span "Key quorums have an authorization threshold that defines how members of the quo…" at bounding box center [775, 483] width 511 height 60
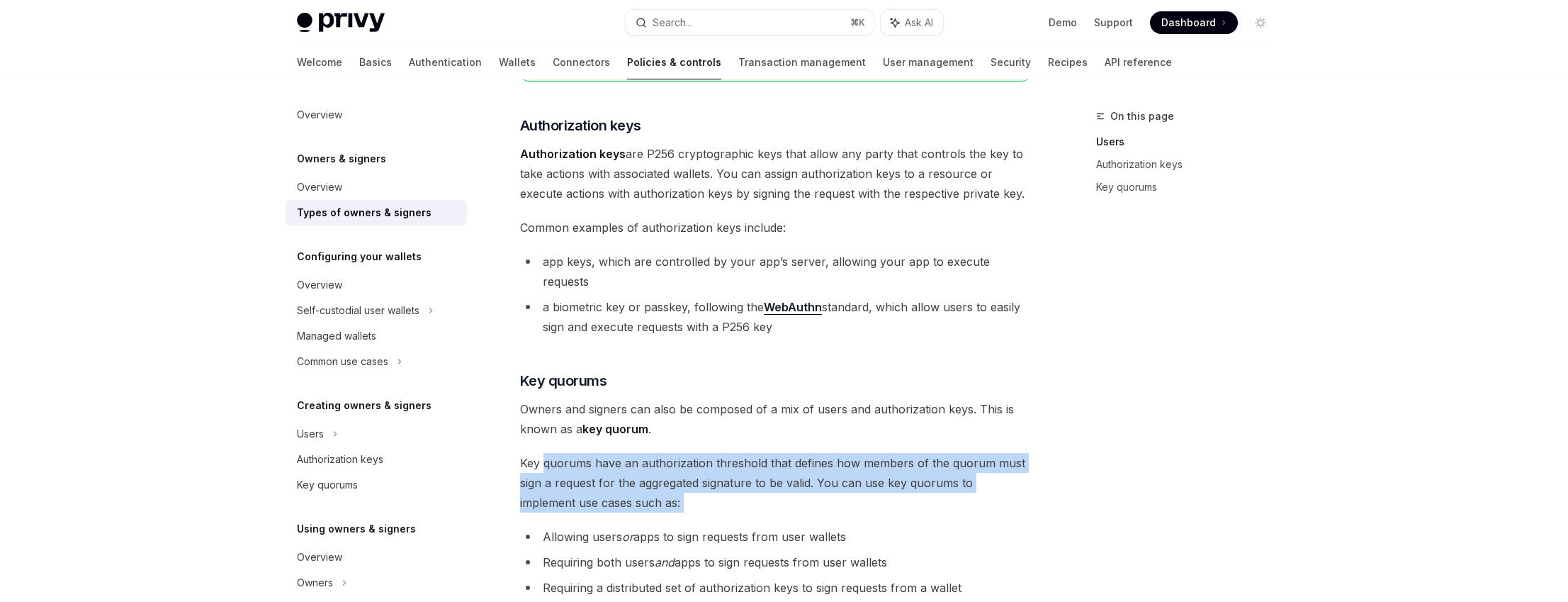
drag, startPoint x: 552, startPoint y: 445, endPoint x: 997, endPoint y: 475, distance: 446.0
click at [997, 475] on span "Key quorums have an authorization threshold that defines how members of the quo…" at bounding box center [775, 483] width 511 height 60
click at [865, 484] on span "Key quorums have an authorization threshold that defines how members of the quo…" at bounding box center [775, 483] width 511 height 60
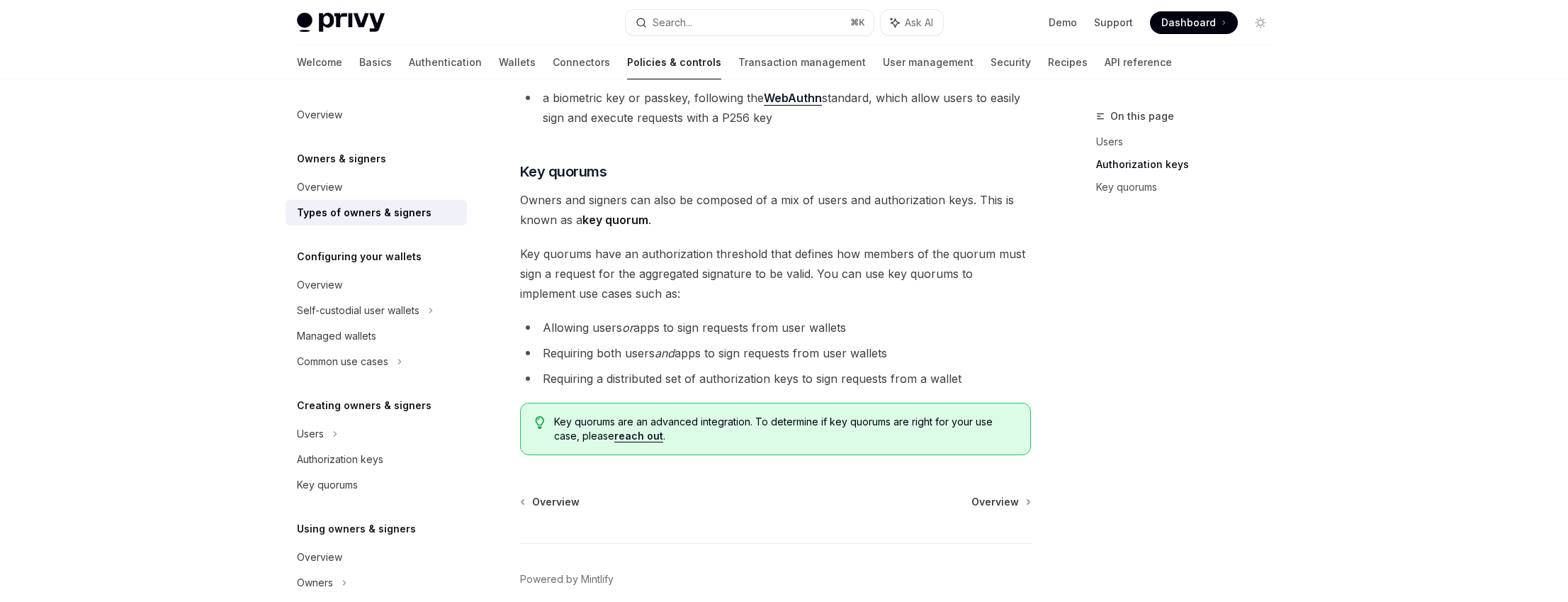
scroll to position [559, 0]
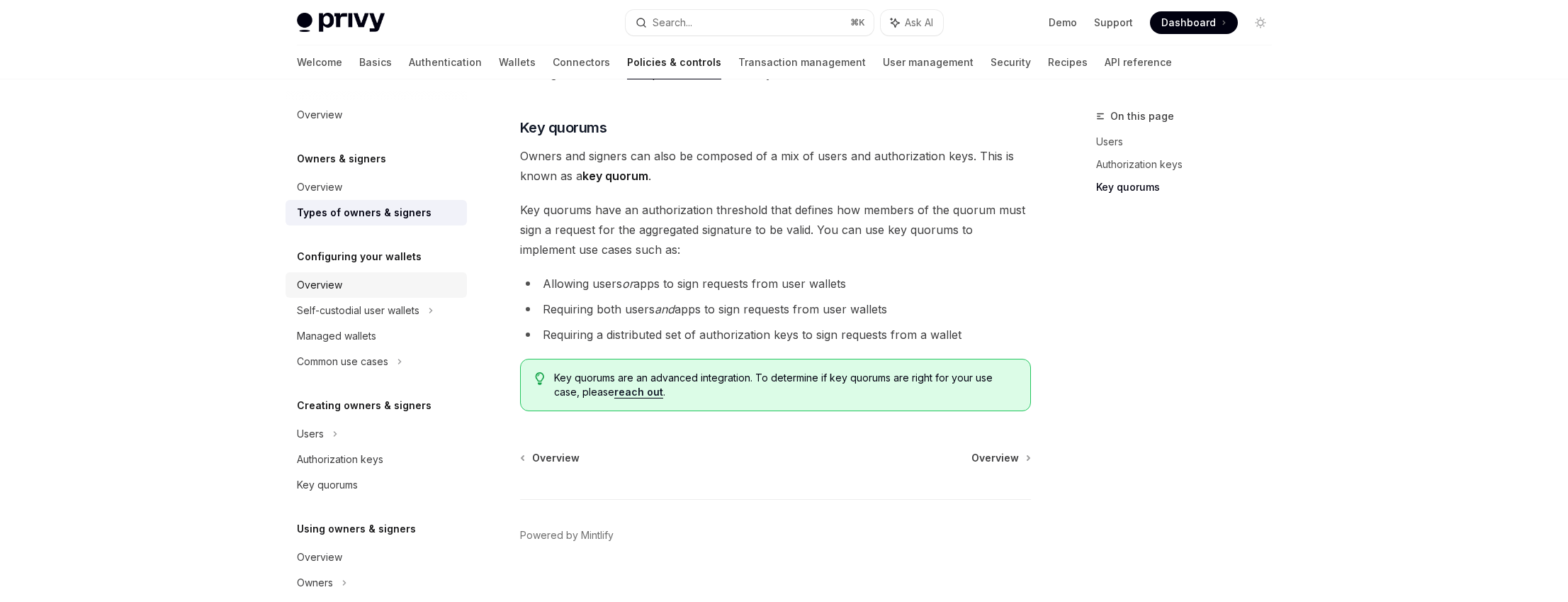
click at [384, 288] on div "Overview" at bounding box center [378, 285] width 162 height 17
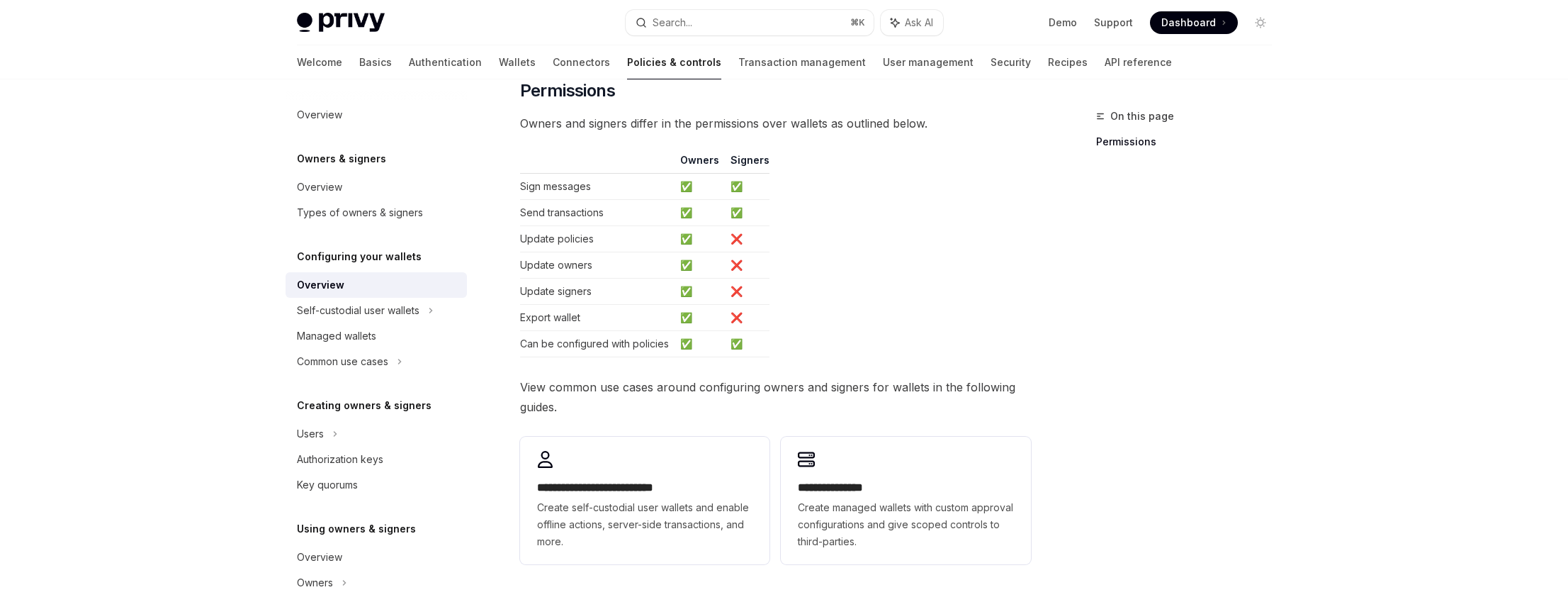
scroll to position [305, 0]
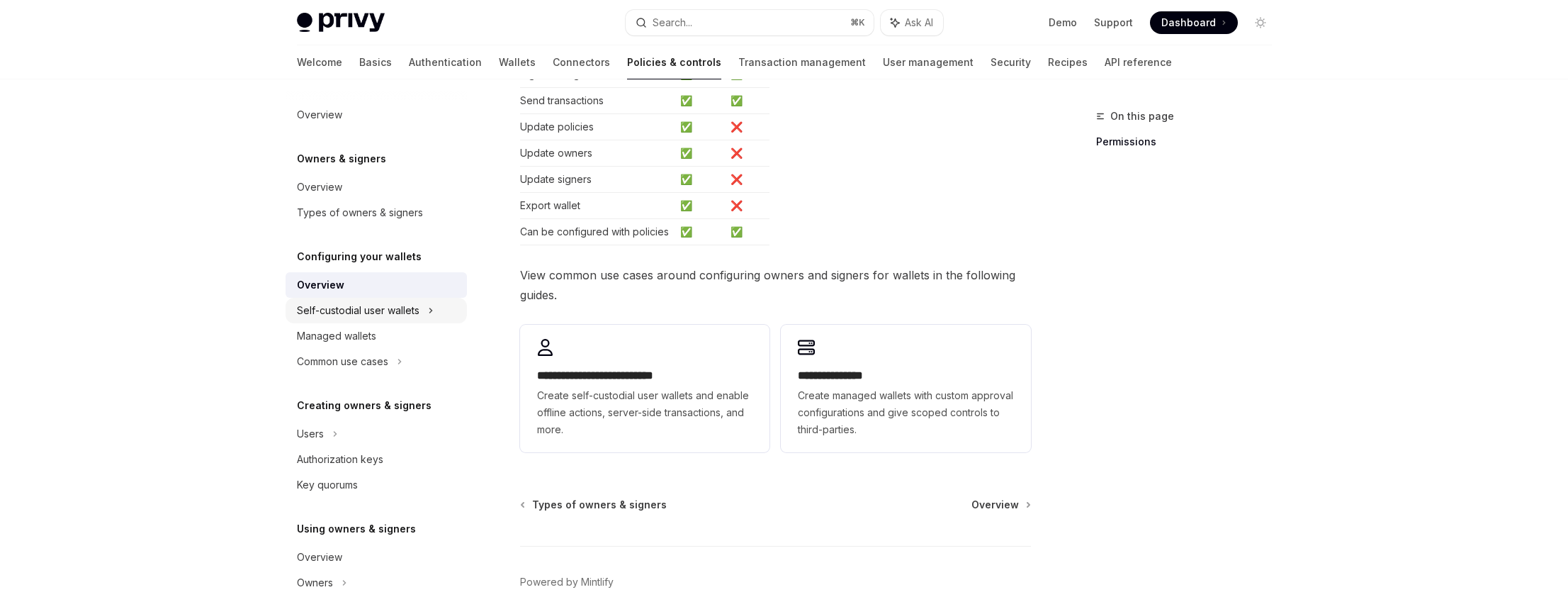
click at [424, 316] on div "Self-custodial user wallets" at bounding box center [376, 310] width 181 height 25
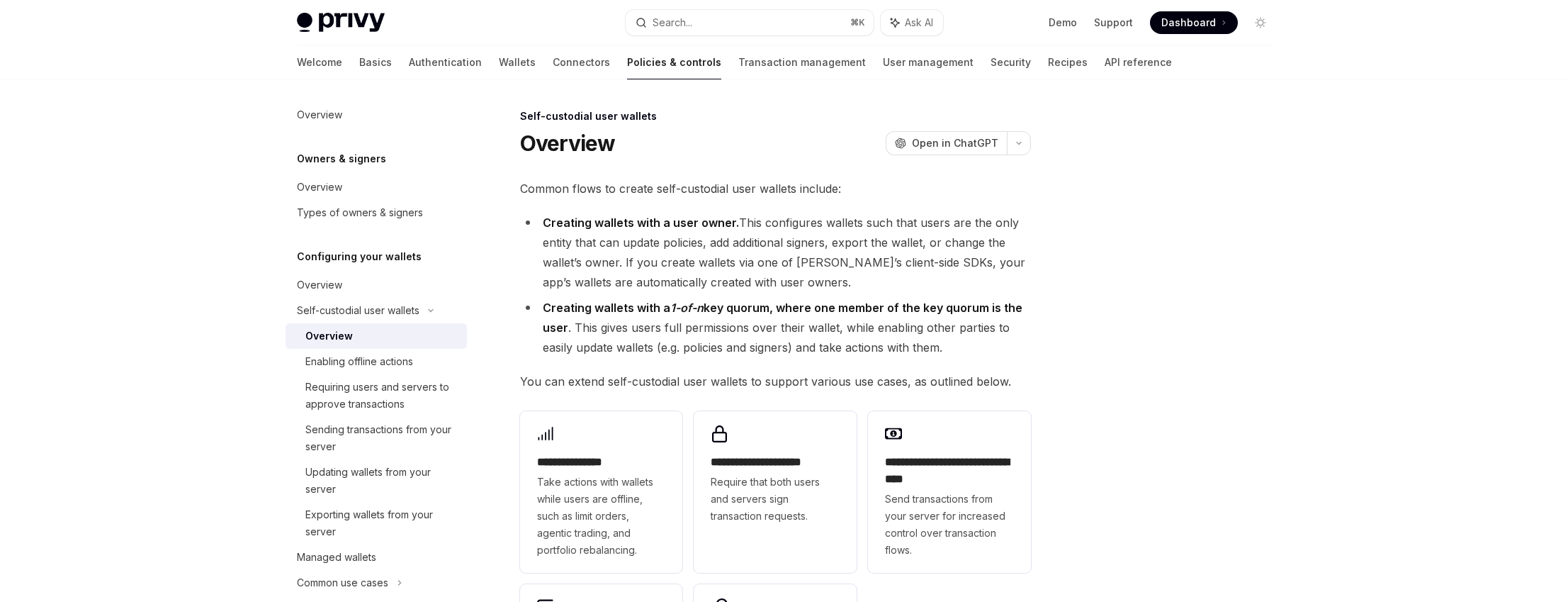
click at [747, 222] on li "Creating wallets with a user owner. This configures wallets such that users are…" at bounding box center [775, 252] width 511 height 79
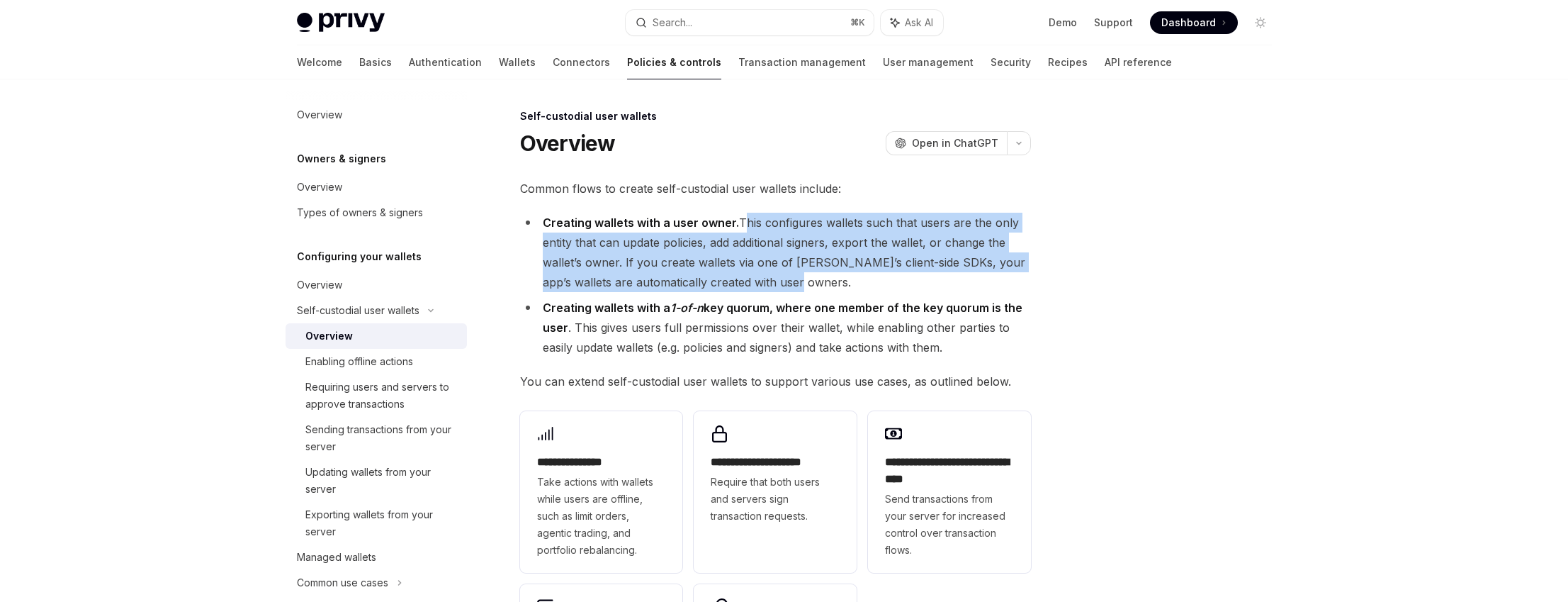
drag, startPoint x: 747, startPoint y: 222, endPoint x: 753, endPoint y: 280, distance: 58.3
click at [753, 280] on li "Creating wallets with a user owner. This configures wallets such that users are…" at bounding box center [775, 252] width 511 height 79
click at [758, 281] on li "Creating wallets with a user owner. This configures wallets such that users are…" at bounding box center [775, 252] width 511 height 79
drag, startPoint x: 785, startPoint y: 285, endPoint x: 738, endPoint y: 225, distance: 76.2
click at [738, 225] on li "Creating wallets with a user owner. This configures wallets such that users are…" at bounding box center [775, 252] width 511 height 79
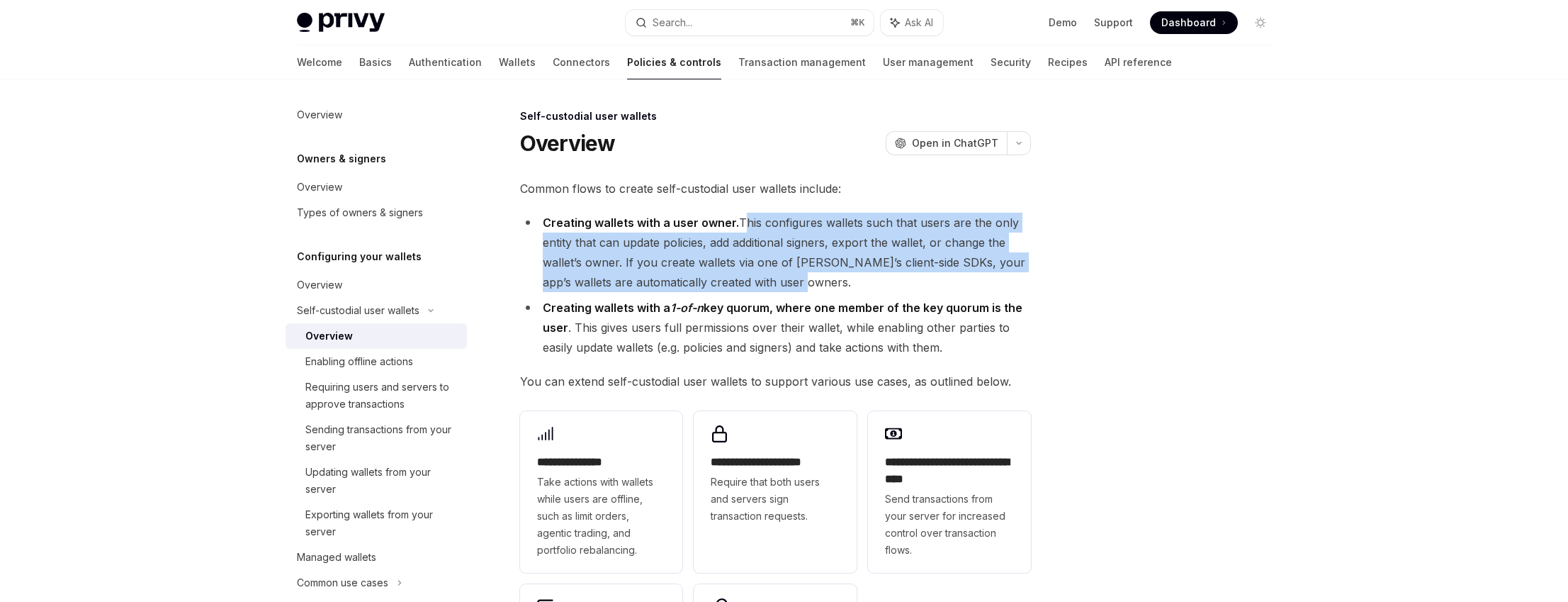
click at [770, 244] on li "Creating wallets with a user owner. This configures wallets such that users are…" at bounding box center [775, 252] width 511 height 79
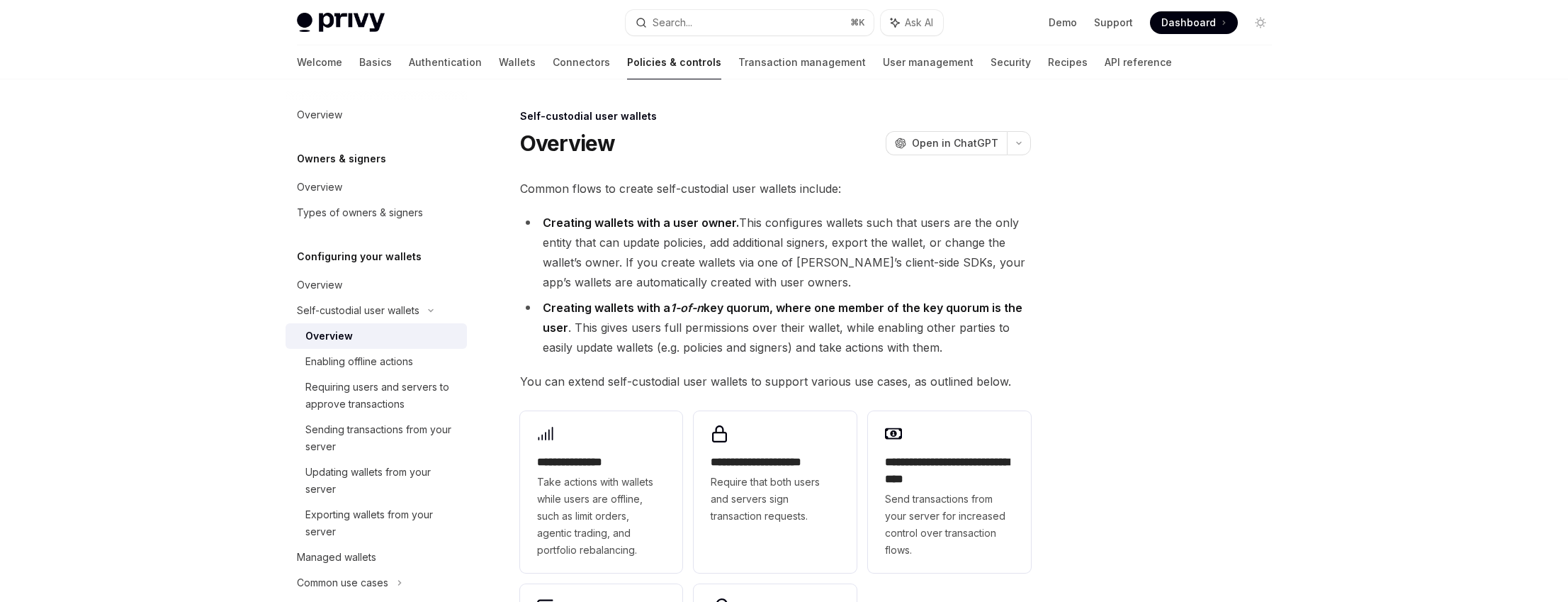
click at [583, 329] on li "Creating wallets with a 1-of-n key quorum, where one member of the key quorum i…" at bounding box center [775, 327] width 511 height 60
drag, startPoint x: 583, startPoint y: 329, endPoint x: 845, endPoint y: 331, distance: 262.0
click at [845, 331] on li "Creating wallets with a 1-of-n key quorum, where one member of the key quorum i…" at bounding box center [775, 327] width 511 height 60
click at [849, 327] on li "Creating wallets with a 1-of-n key quorum, where one member of the key quorum i…" at bounding box center [775, 327] width 511 height 60
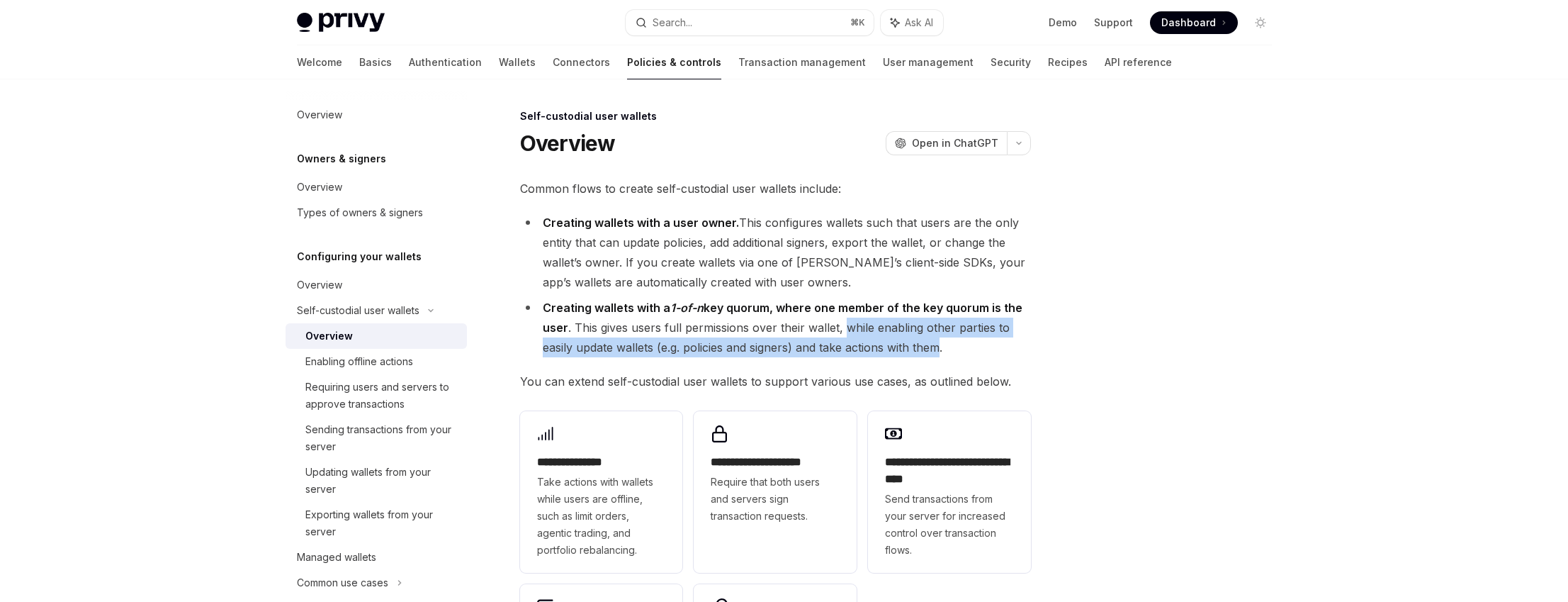
drag, startPoint x: 849, startPoint y: 327, endPoint x: 938, endPoint y: 343, distance: 90.4
click at [938, 343] on li "Creating wallets with a 1-of-n key quorum, where one member of the key quorum i…" at bounding box center [775, 327] width 511 height 60
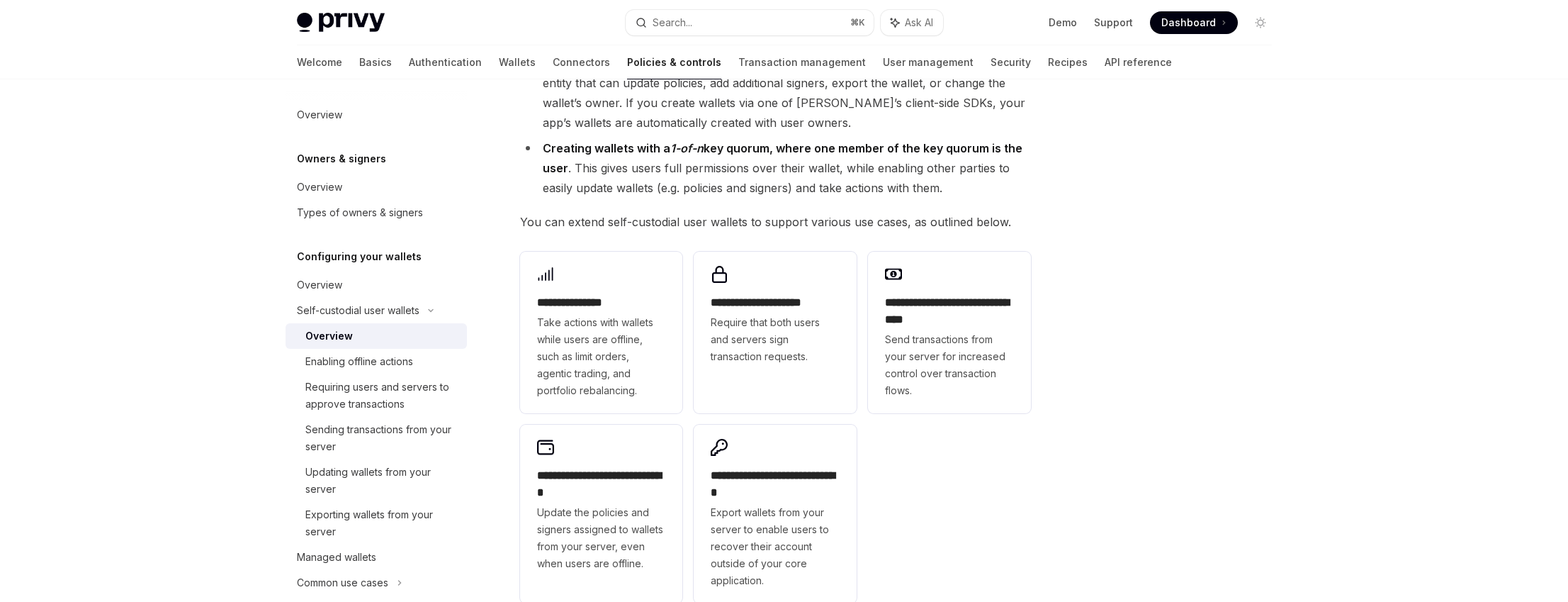
scroll to position [178, 0]
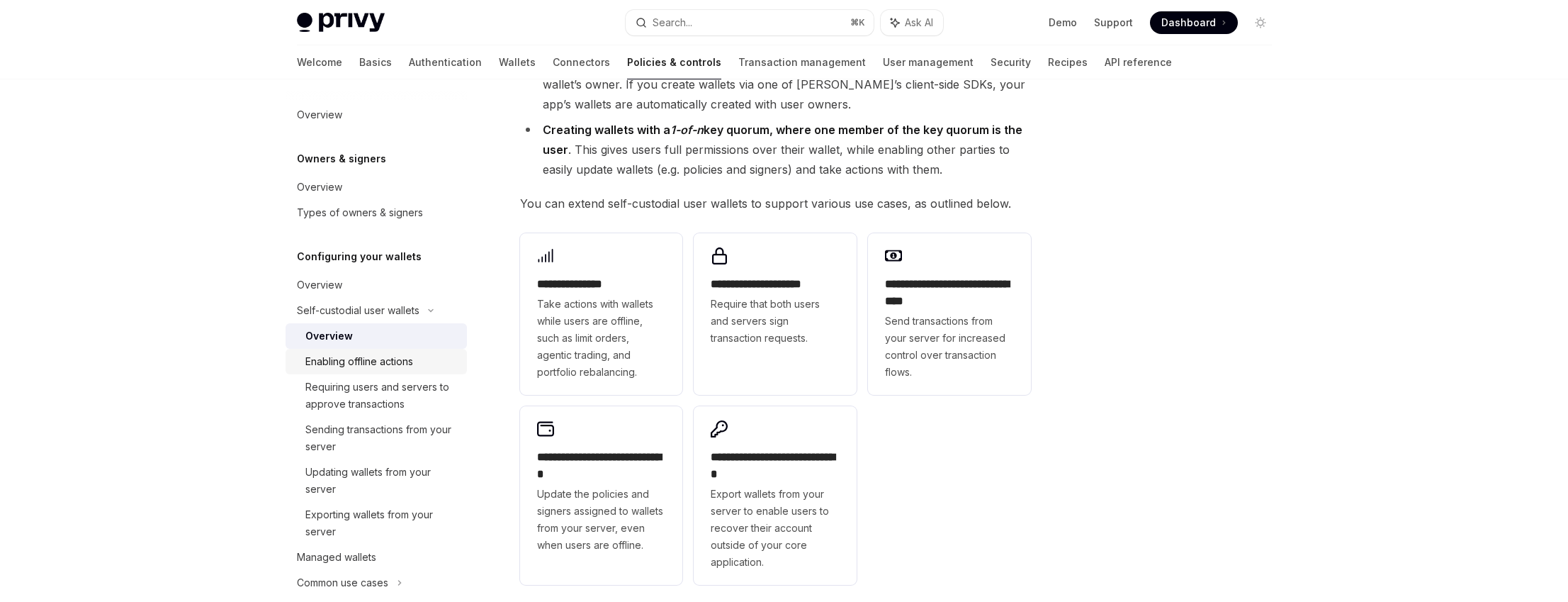
click at [400, 362] on div "Enabling offline actions" at bounding box center [360, 362] width 108 height 17
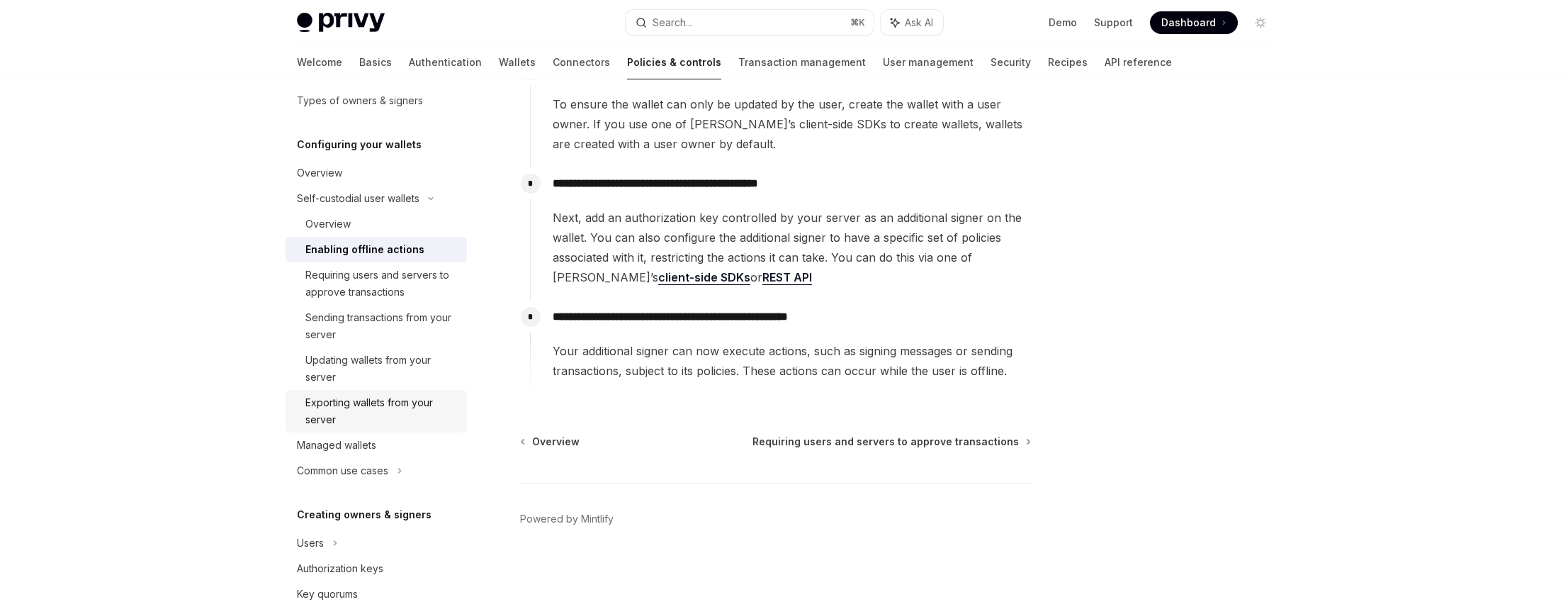
scroll to position [132, 0]
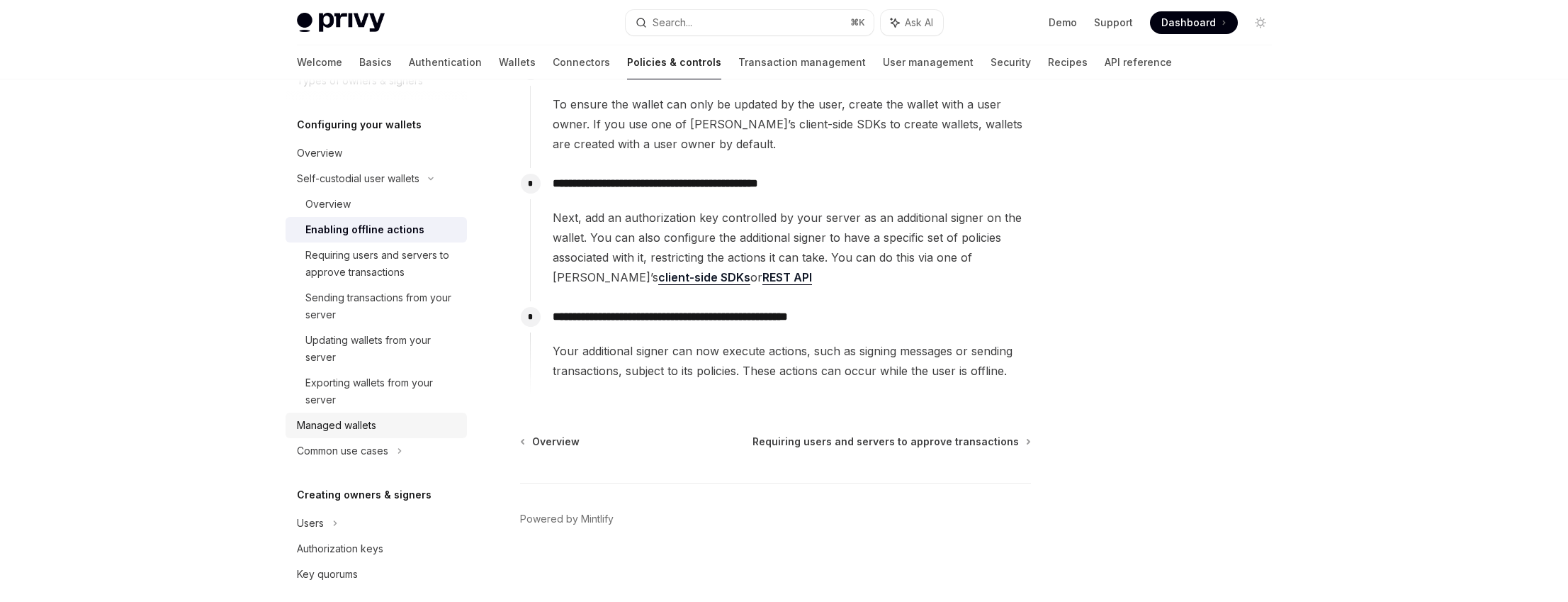
click at [406, 423] on div "Managed wallets" at bounding box center [378, 425] width 162 height 17
type textarea "*"
